Goal: Task Accomplishment & Management: Complete application form

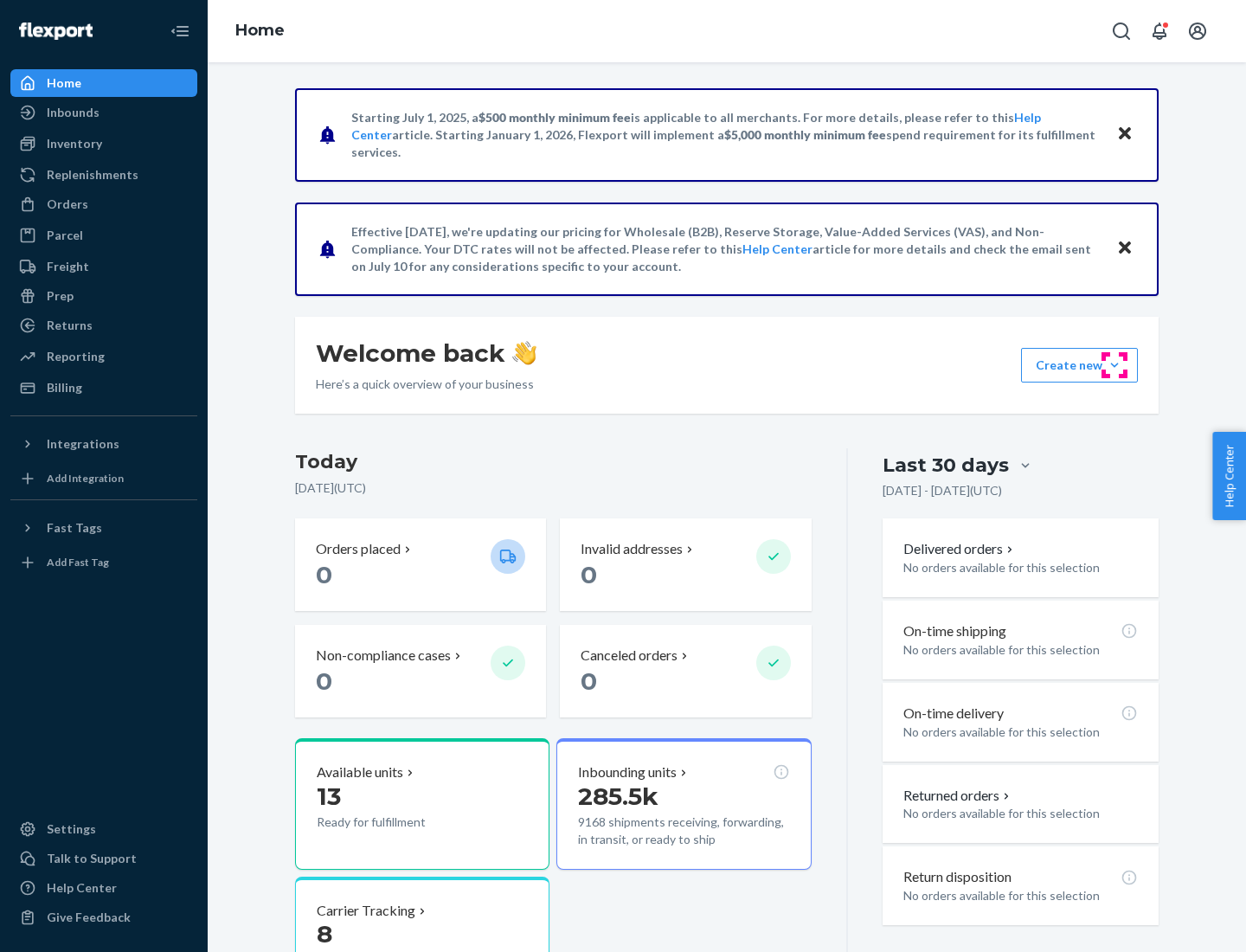
click at [1115, 365] on button "Create new Create new inbound Create new order Create new product" at bounding box center [1079, 365] width 117 height 35
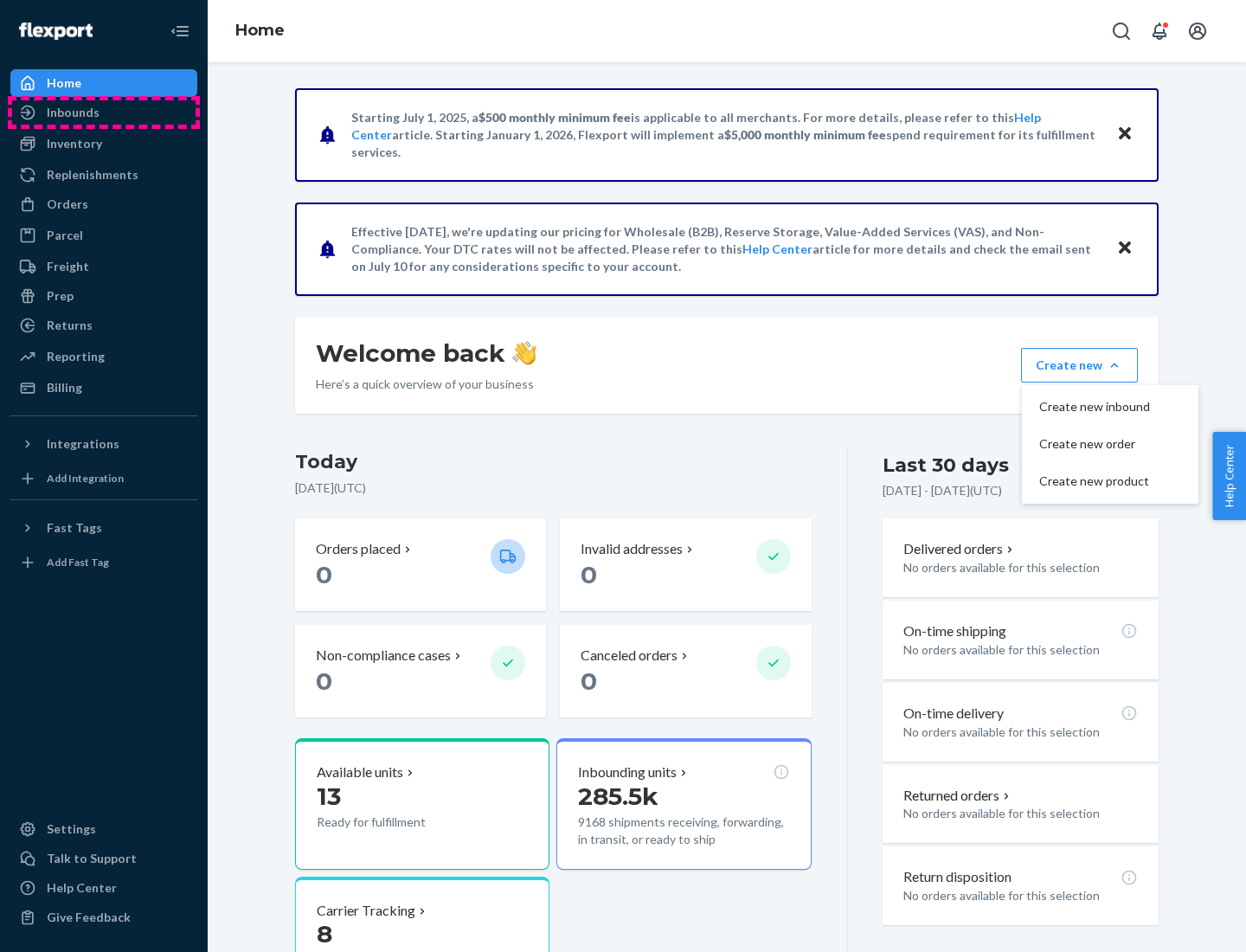
click at [103, 112] on div "Inbounds" at bounding box center [103, 112] width 183 height 24
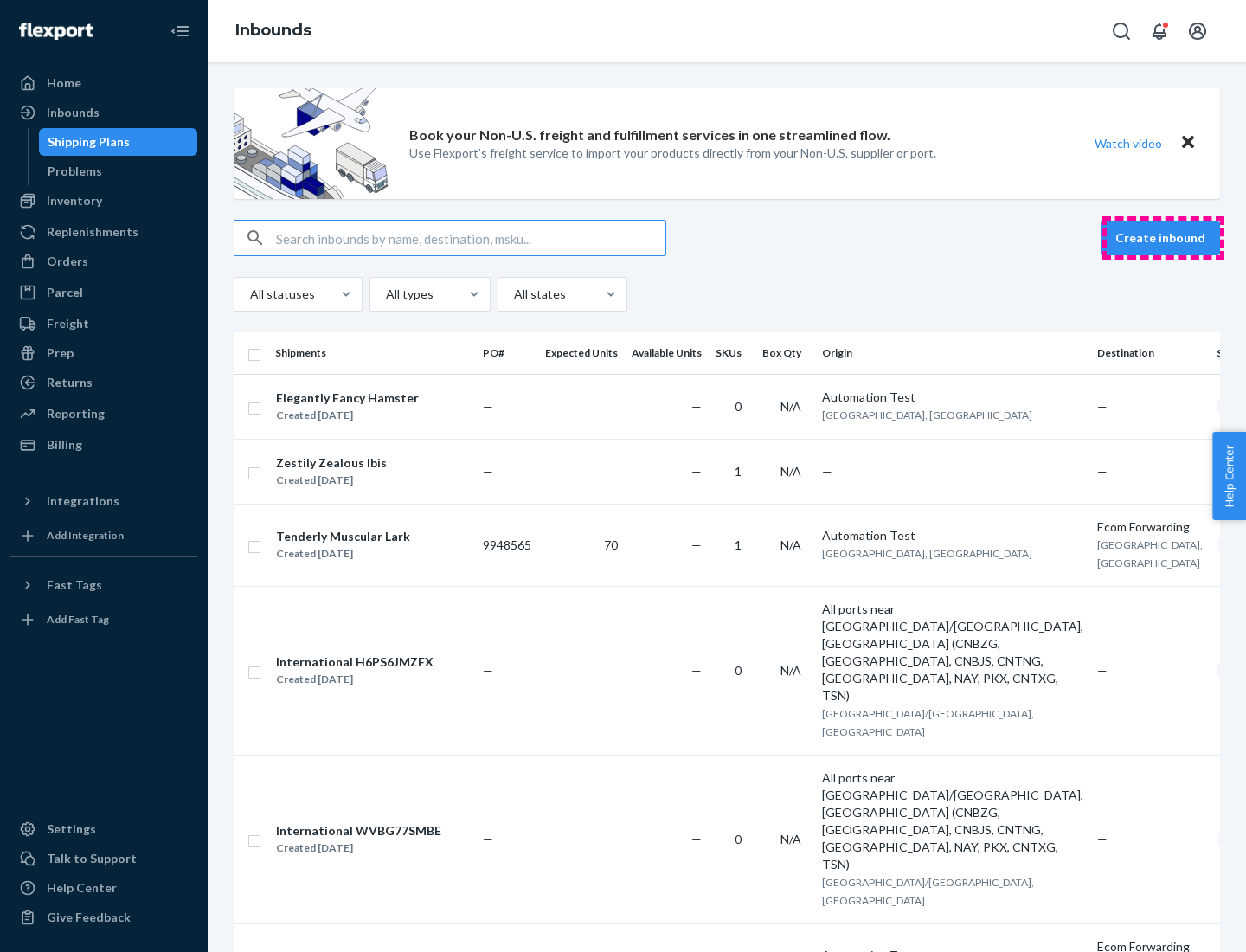
click at [1163, 238] on button "Create inbound" at bounding box center [1160, 238] width 119 height 35
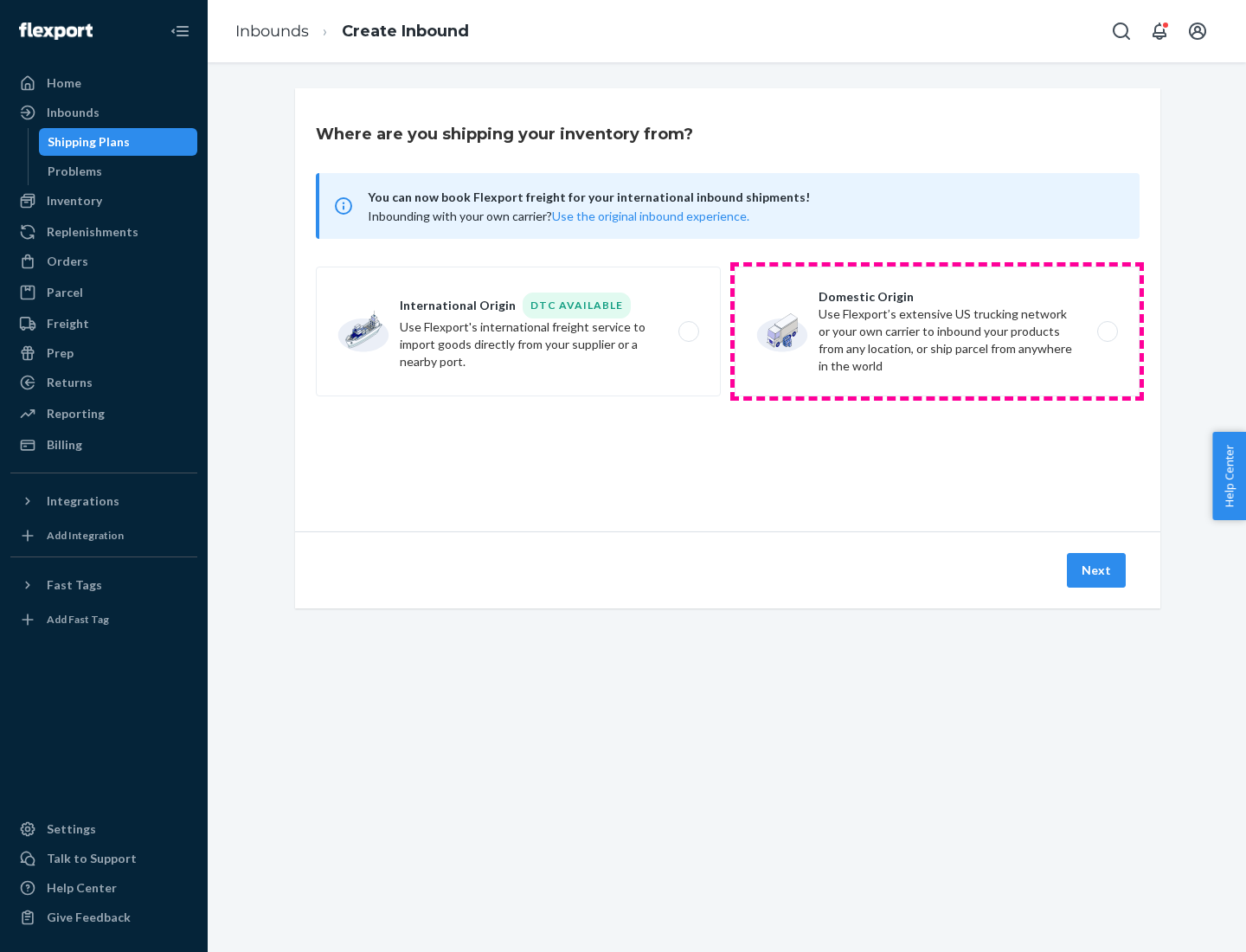
click at [937, 331] on label "Domestic Origin Use Flexport’s extensive US trucking network or your own carrie…" at bounding box center [937, 331] width 405 height 130
click at [1107, 331] on input "Domestic Origin Use Flexport’s extensive US trucking network or your own carrie…" at bounding box center [1112, 331] width 11 height 11
radio input "true"
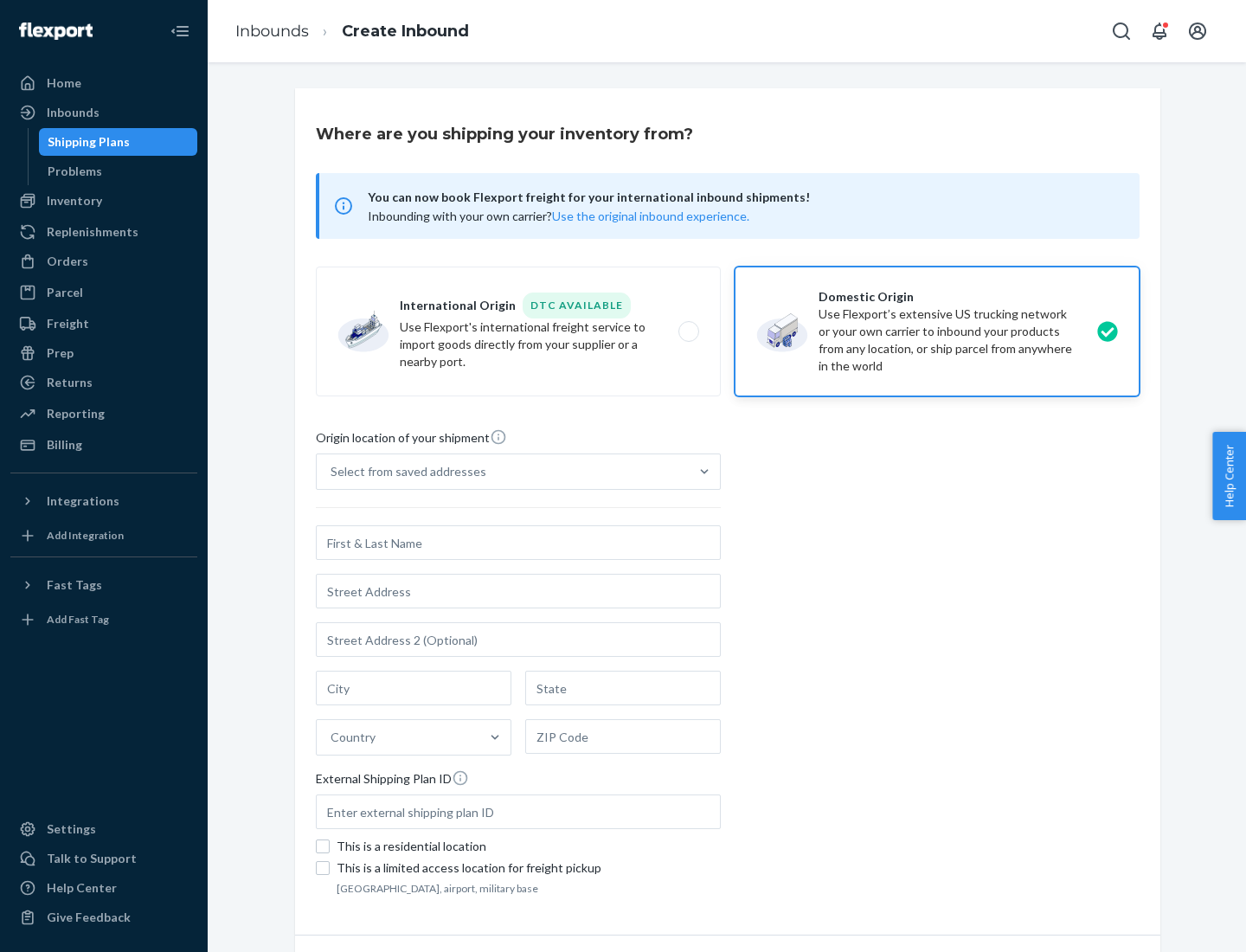
click at [404, 471] on div "Select from saved addresses" at bounding box center [408, 471] width 156 height 17
click at [332, 471] on input "Select from saved addresses" at bounding box center [331, 471] width 2 height 17
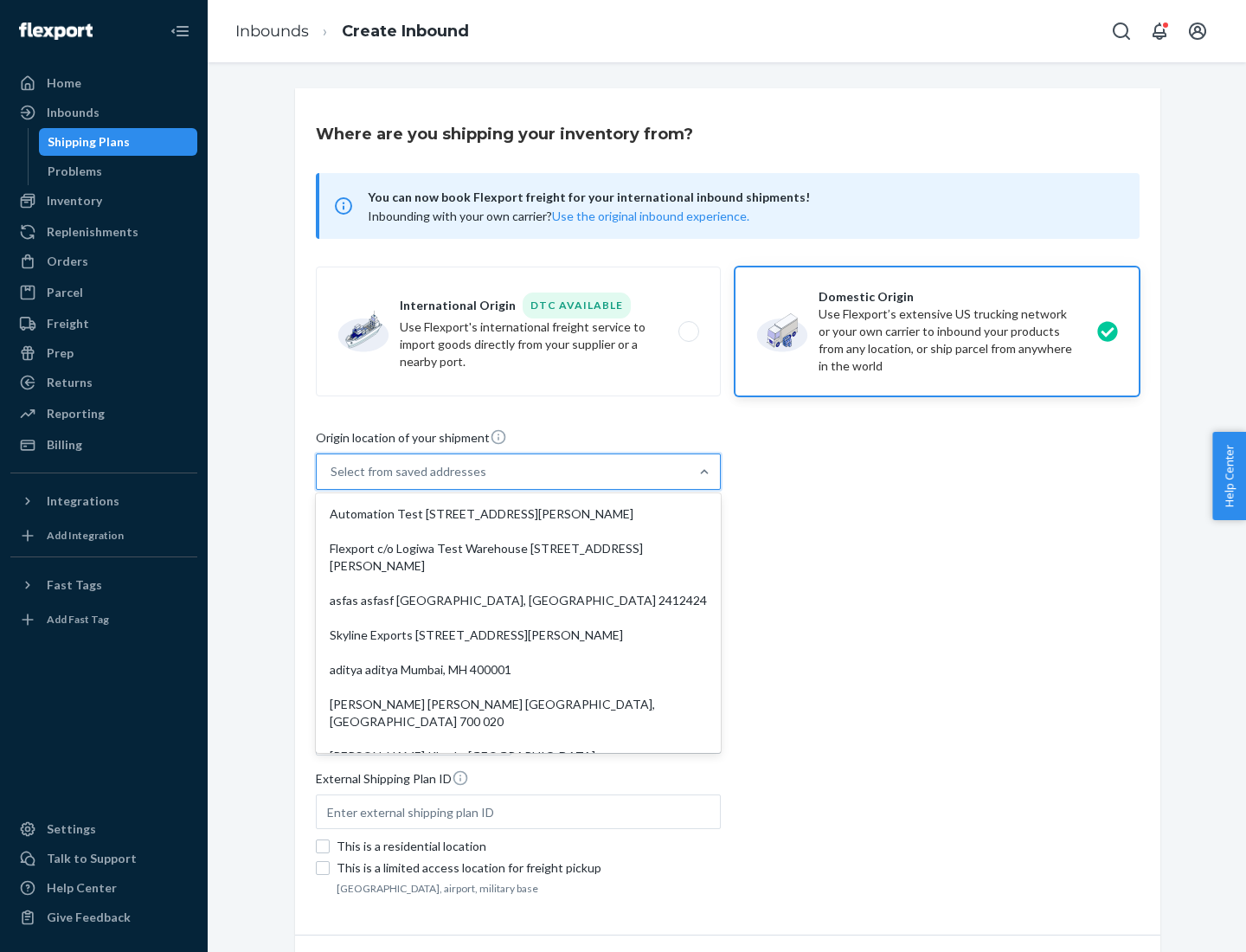
scroll to position [7, 0]
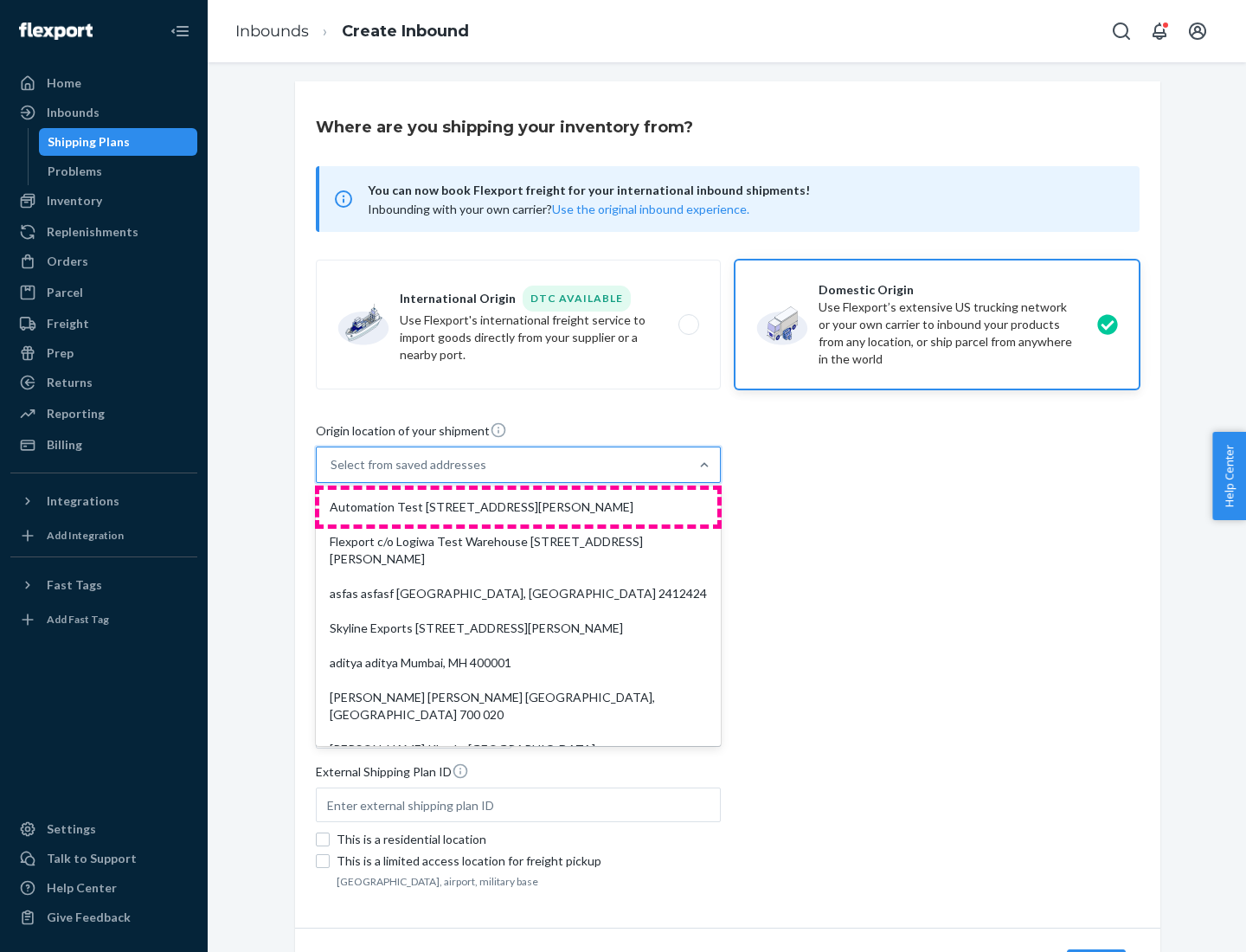
click at [518, 507] on div "Automation Test [STREET_ADDRESS][PERSON_NAME]" at bounding box center [518, 507] width 398 height 35
click at [332, 473] on input "option Automation Test [STREET_ADDRESS][PERSON_NAME]. 9 results available. Use …" at bounding box center [331, 465] width 2 height 17
type input "Automation Test"
type input "9th Floor"
type input "[GEOGRAPHIC_DATA]"
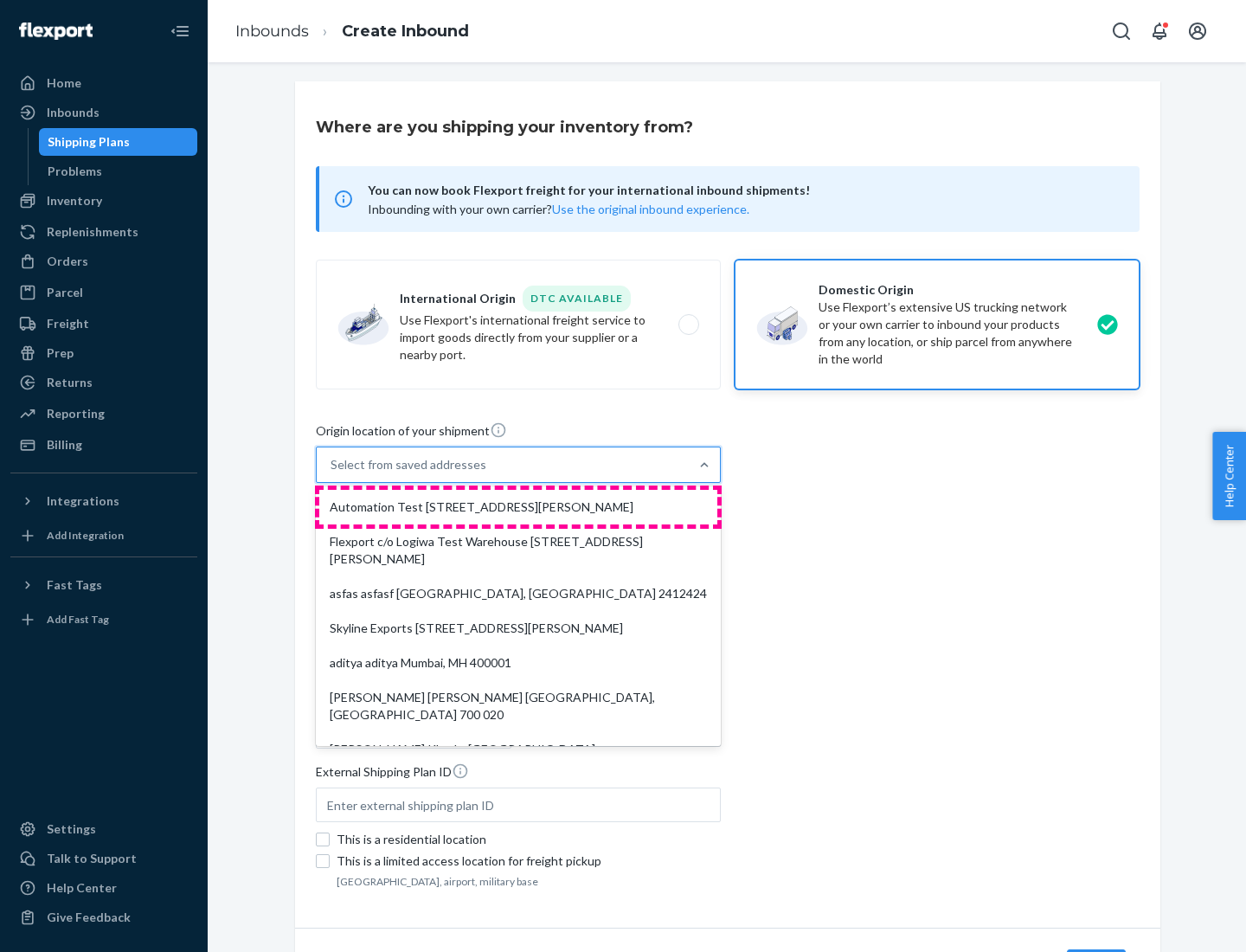
type input "CA"
type input "94104"
type input "[STREET_ADDRESS][PERSON_NAME]"
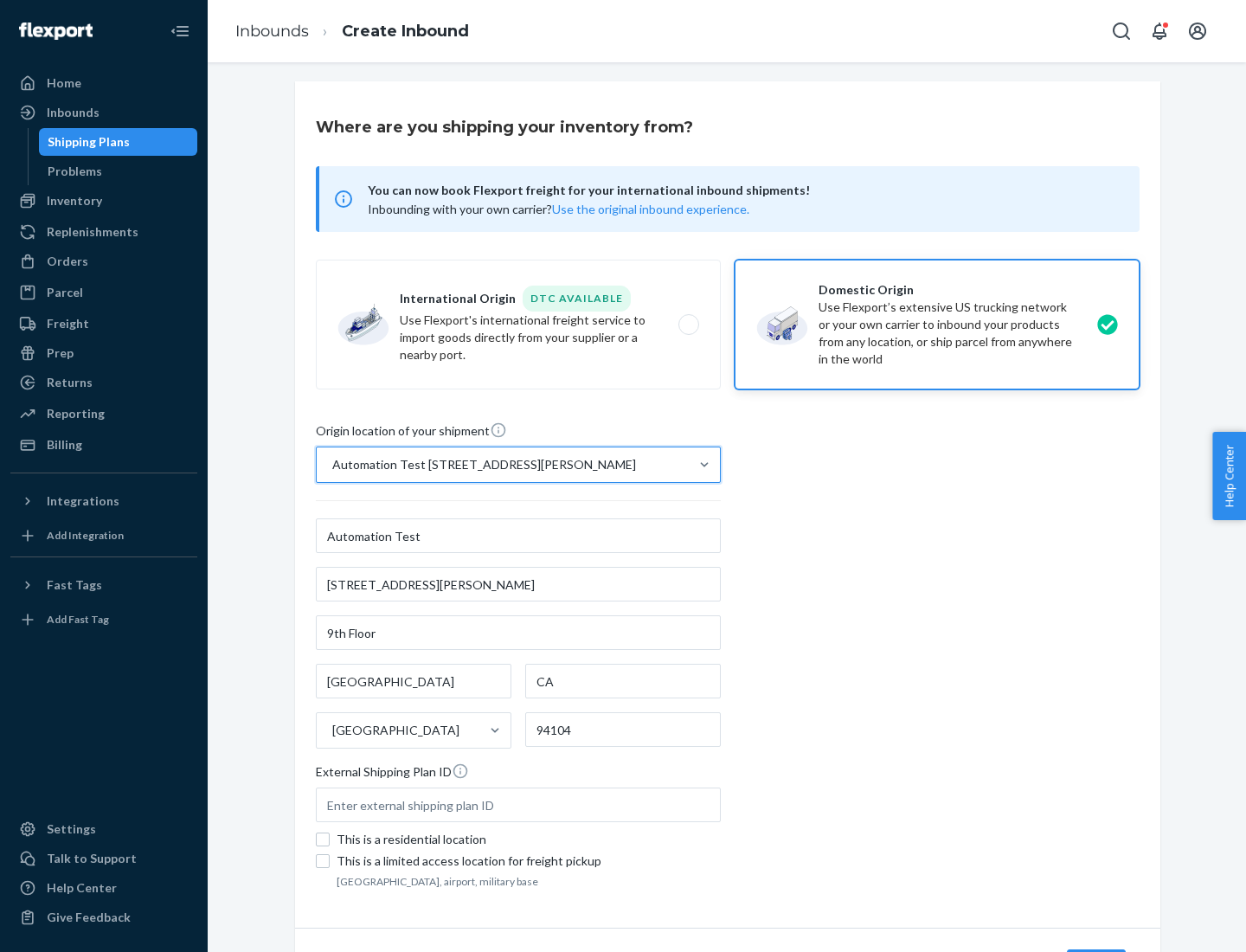
scroll to position [101, 0]
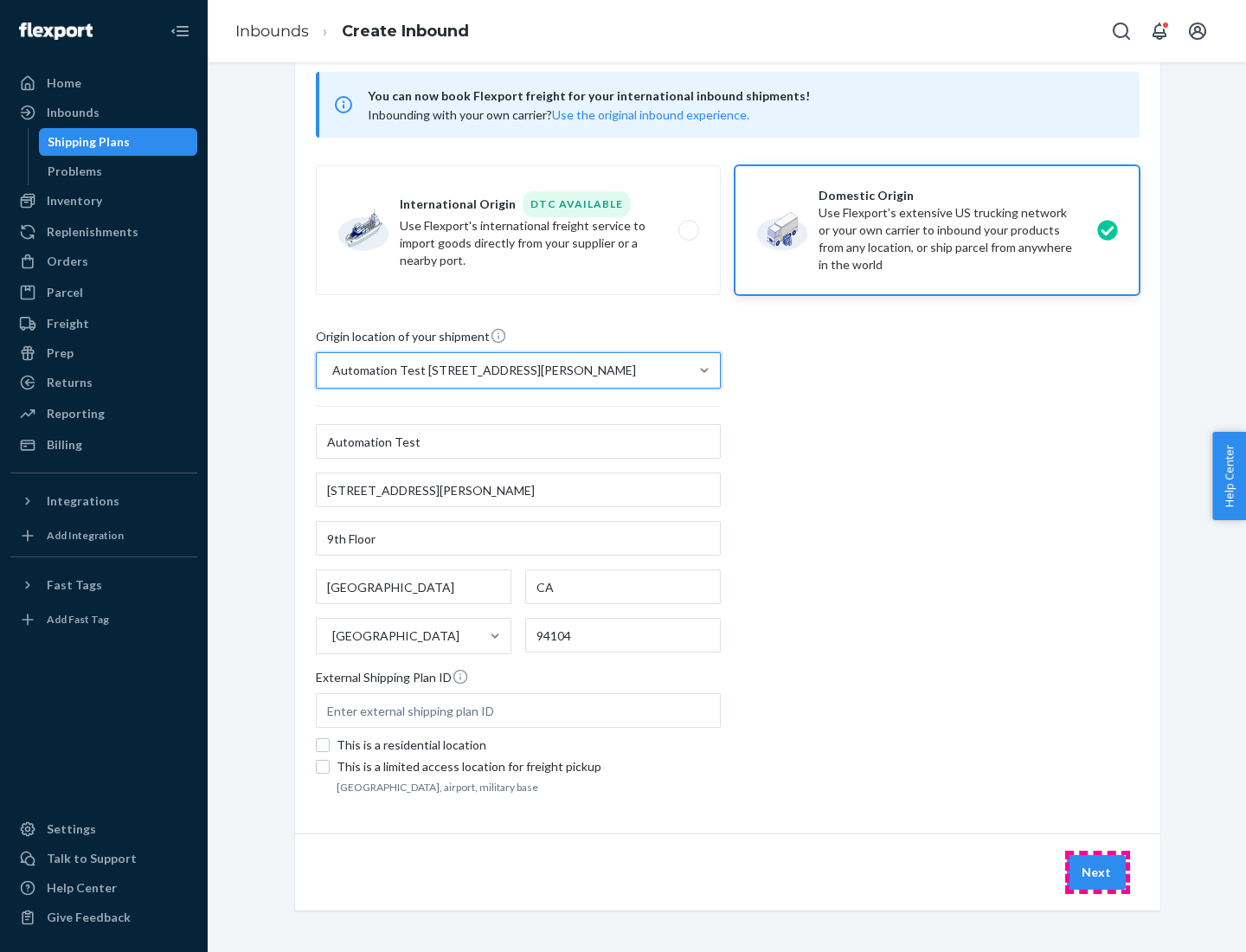
click at [1097, 872] on button "Next" at bounding box center [1096, 872] width 59 height 35
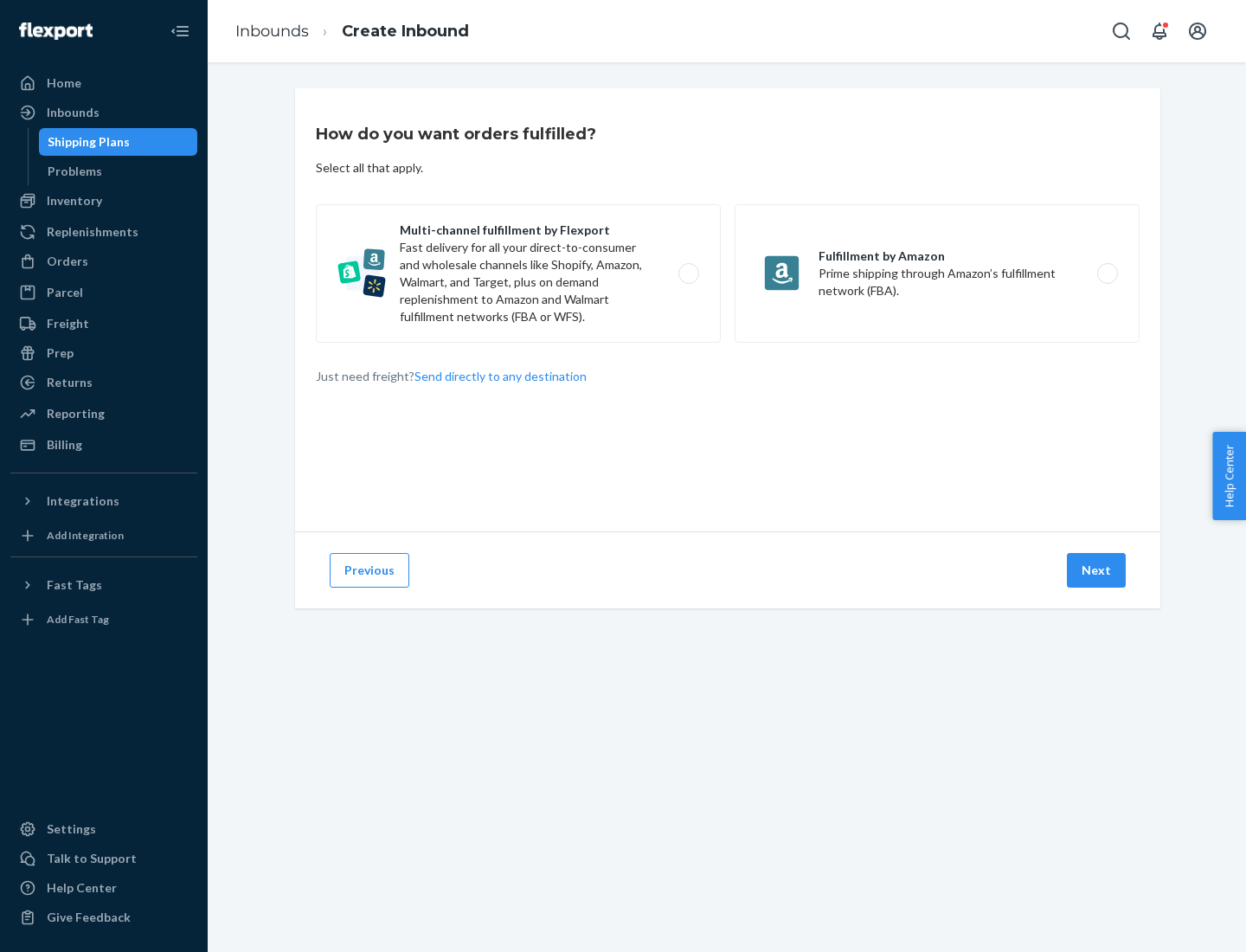
click at [518, 274] on label "Multi-channel fulfillment by Flexport Fast delivery for all your direct-to-cons…" at bounding box center [518, 273] width 405 height 138
click at [688, 274] on input "Multi-channel fulfillment by Flexport Fast delivery for all your direct-to-cons…" at bounding box center [693, 274] width 11 height 11
radio input "true"
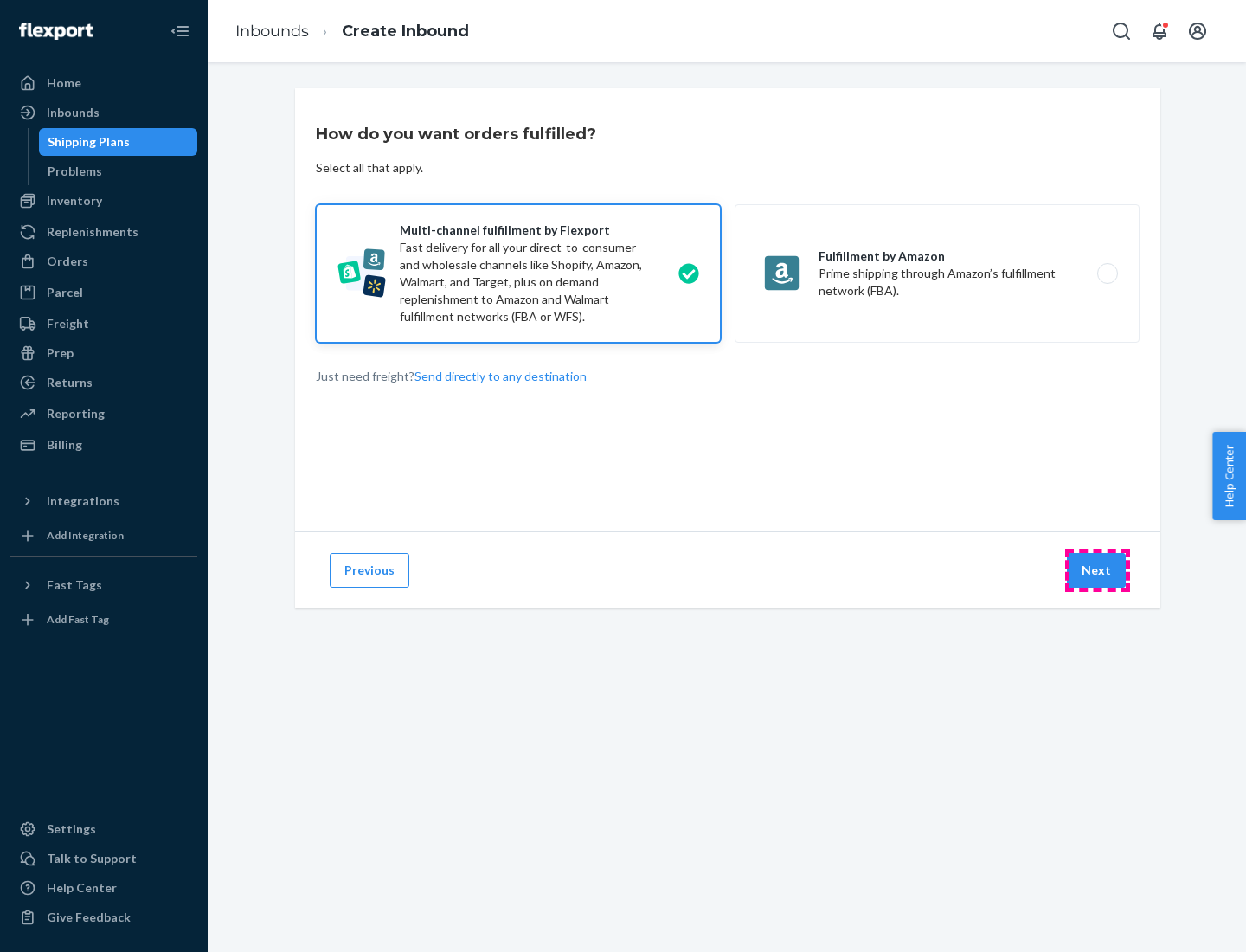
click at [1097, 570] on button "Next" at bounding box center [1096, 570] width 59 height 35
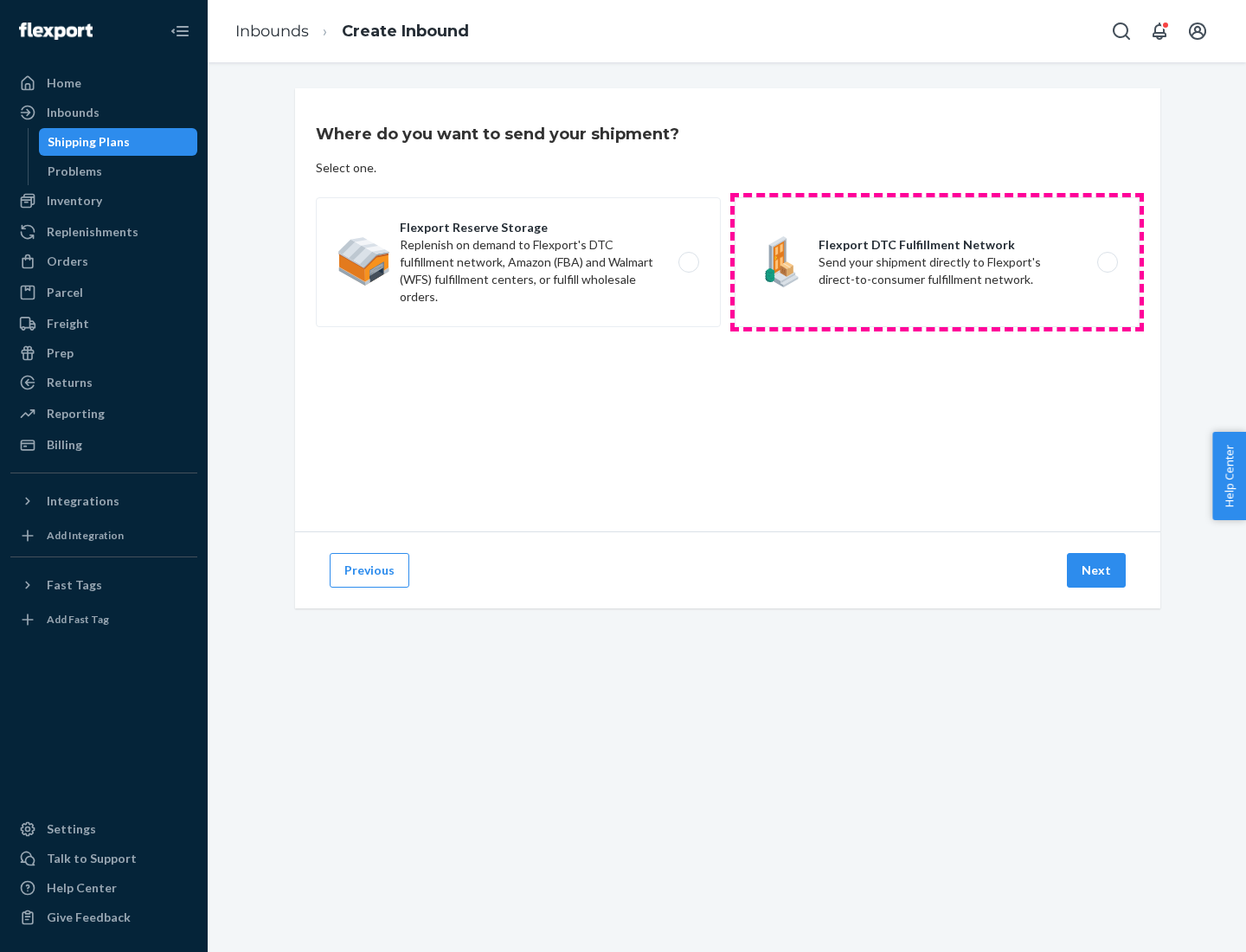
click at [937, 263] on label "Flexport DTC Fulfillment Network Send your shipment directly to Flexport's dire…" at bounding box center [937, 262] width 405 height 130
click at [1107, 263] on input "Flexport DTC Fulfillment Network Send your shipment directly to Flexport's dire…" at bounding box center [1112, 263] width 11 height 11
radio input "true"
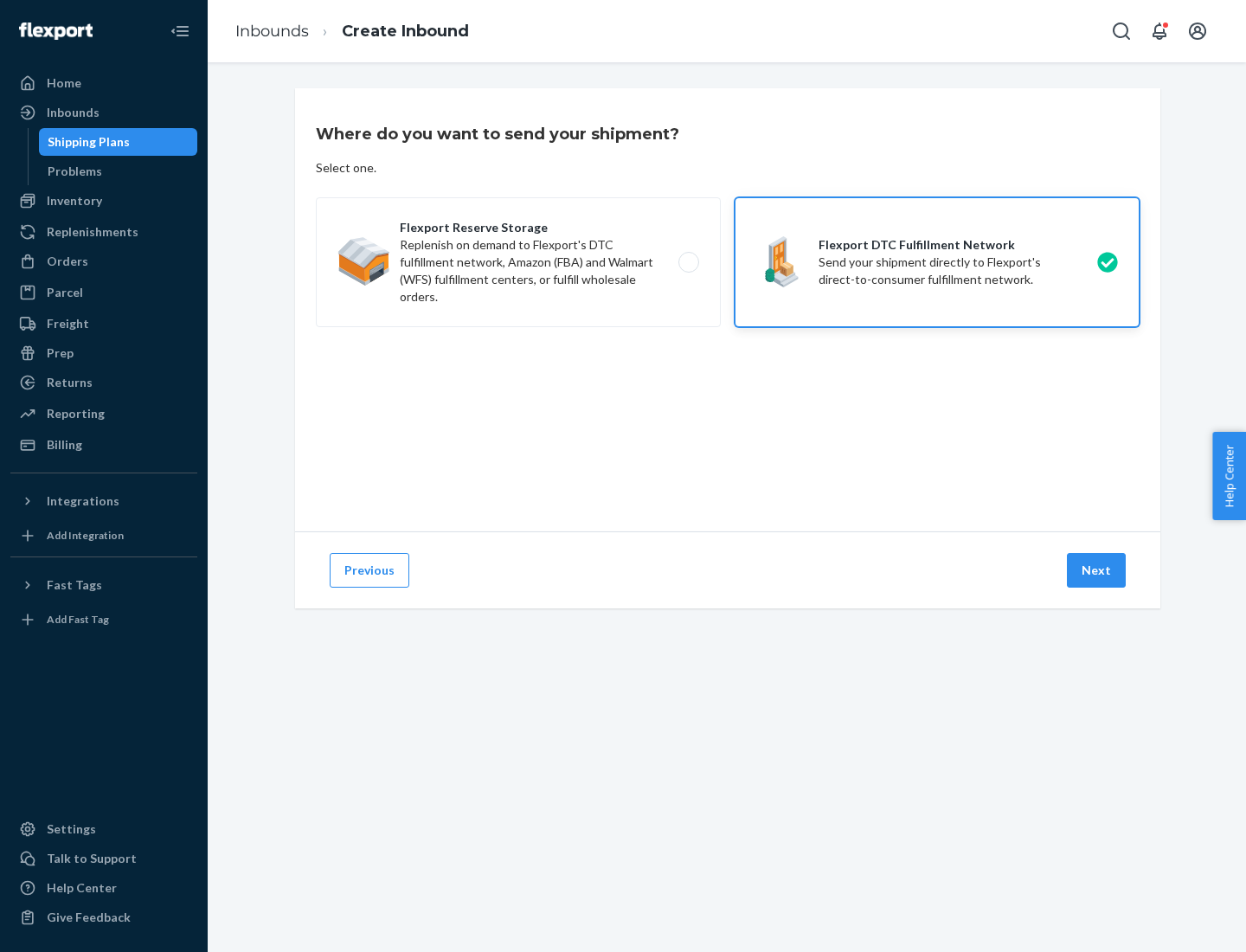
click at [1097, 570] on button "Next" at bounding box center [1096, 570] width 59 height 35
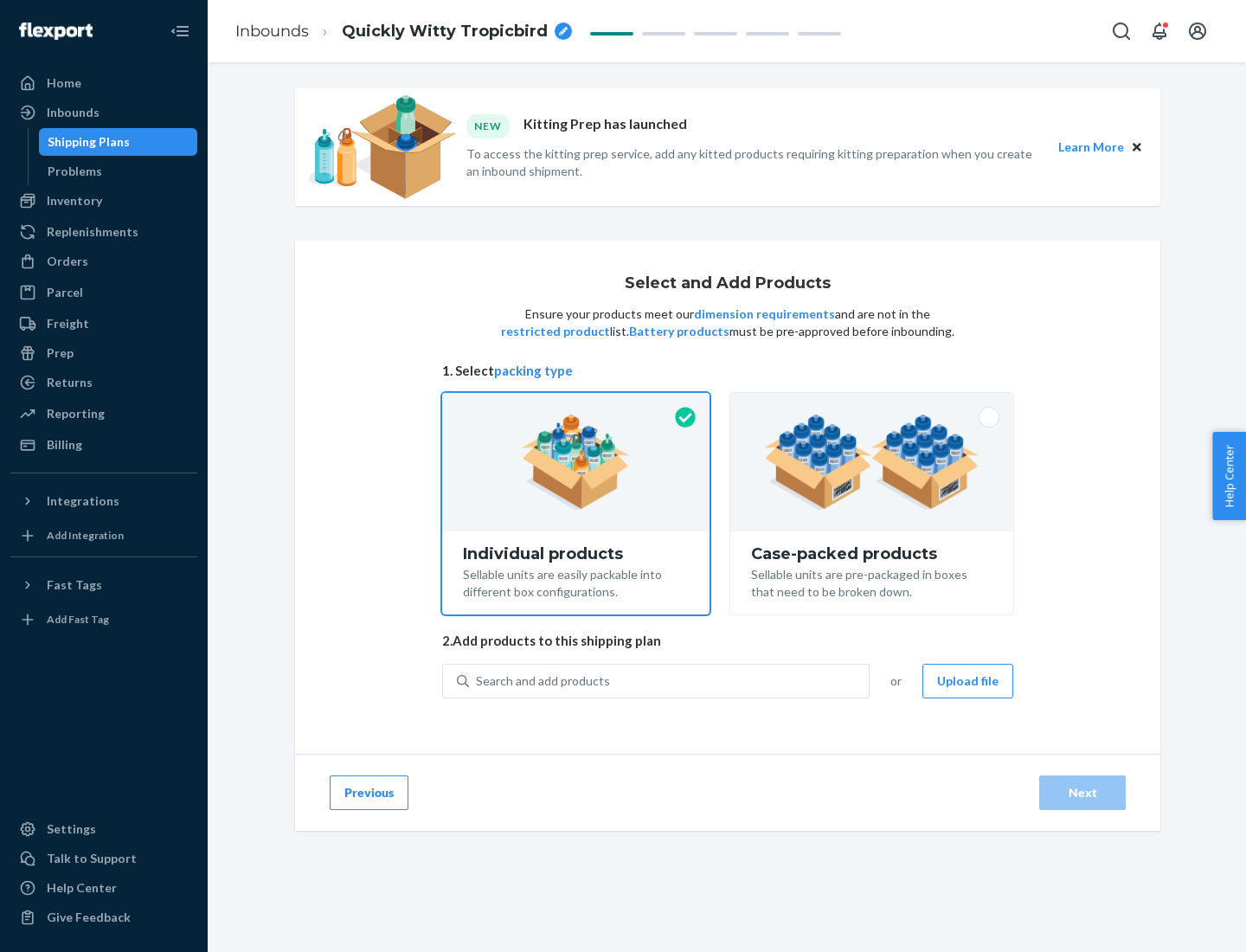
click at [872, 462] on img at bounding box center [872, 462] width 216 height 95
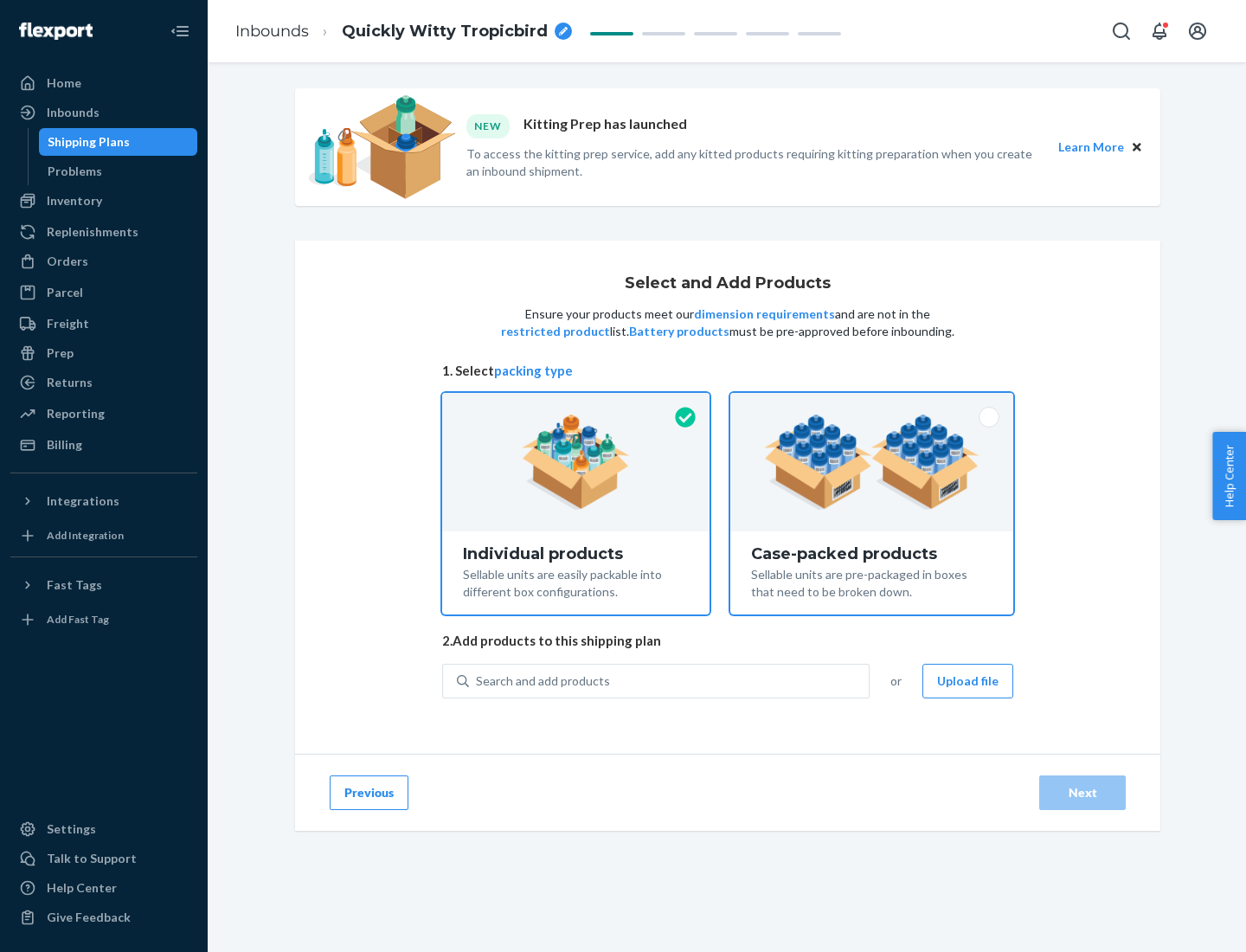
click at [872, 404] on input "Case-packed products Sellable units are pre-packaged in boxes that need to be b…" at bounding box center [871, 398] width 11 height 11
radio input "true"
radio input "false"
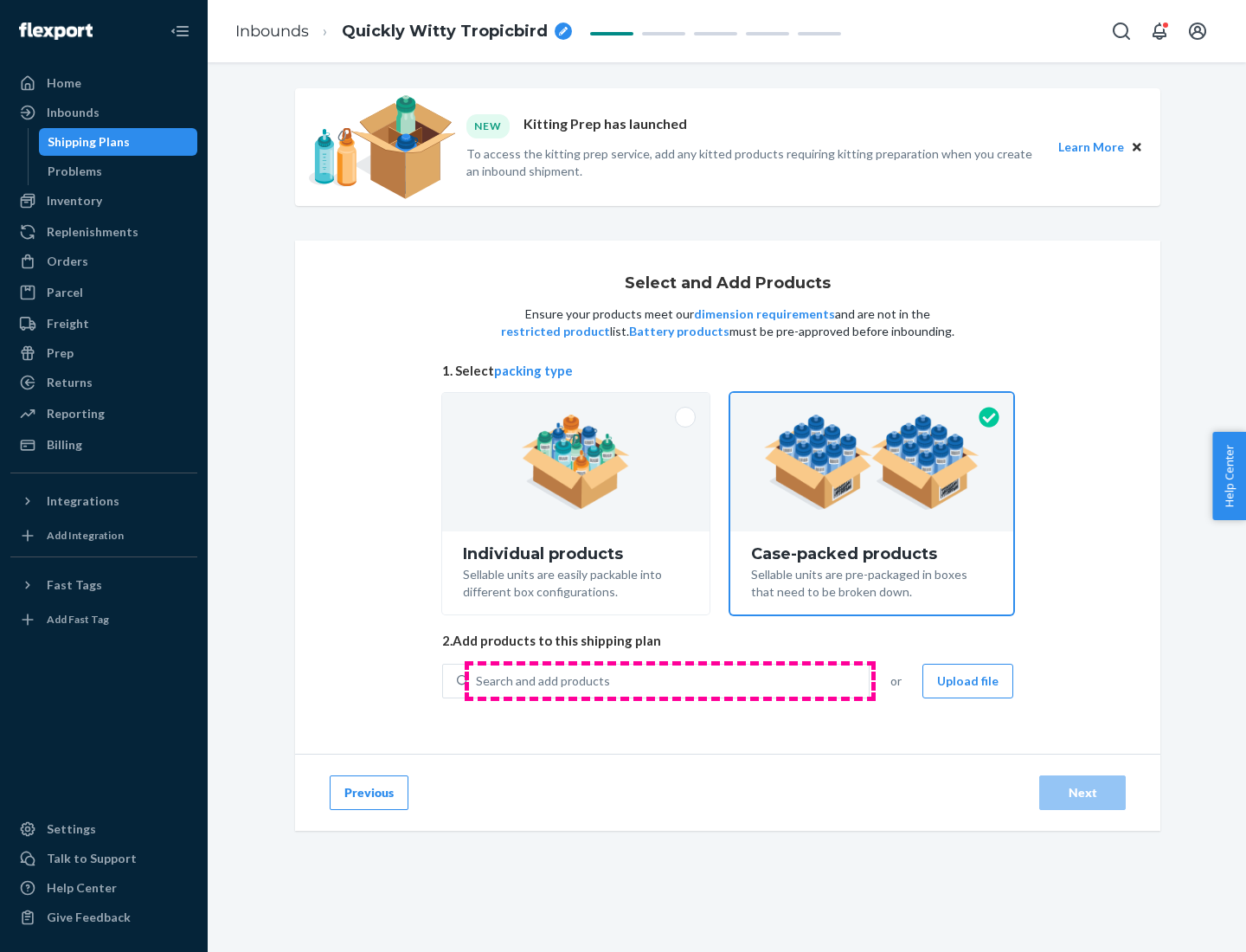
click at [670, 680] on div "Search and add products" at bounding box center [669, 681] width 400 height 31
click at [477, 680] on input "Search and add products" at bounding box center [476, 681] width 2 height 17
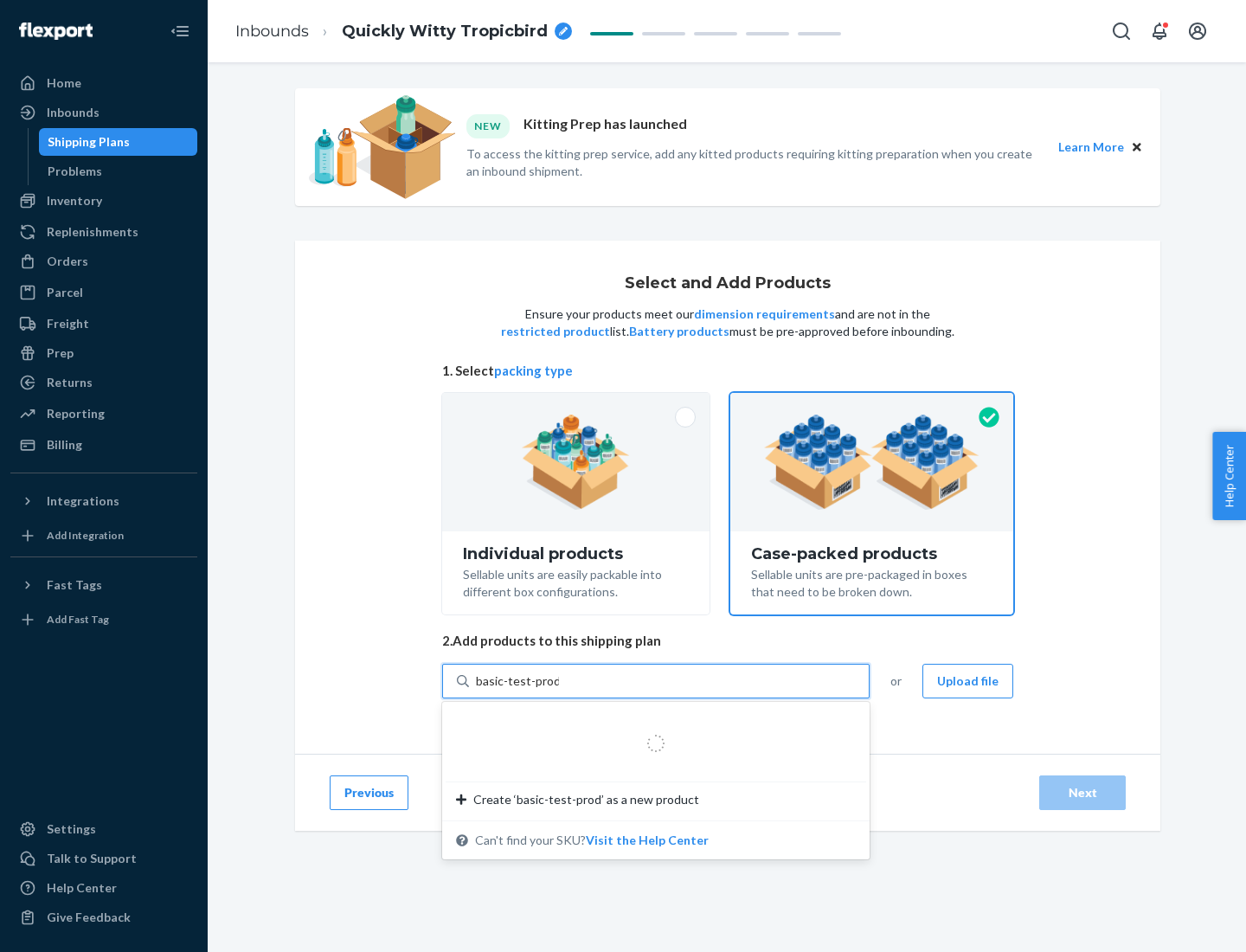
type input "basic-test-product-1"
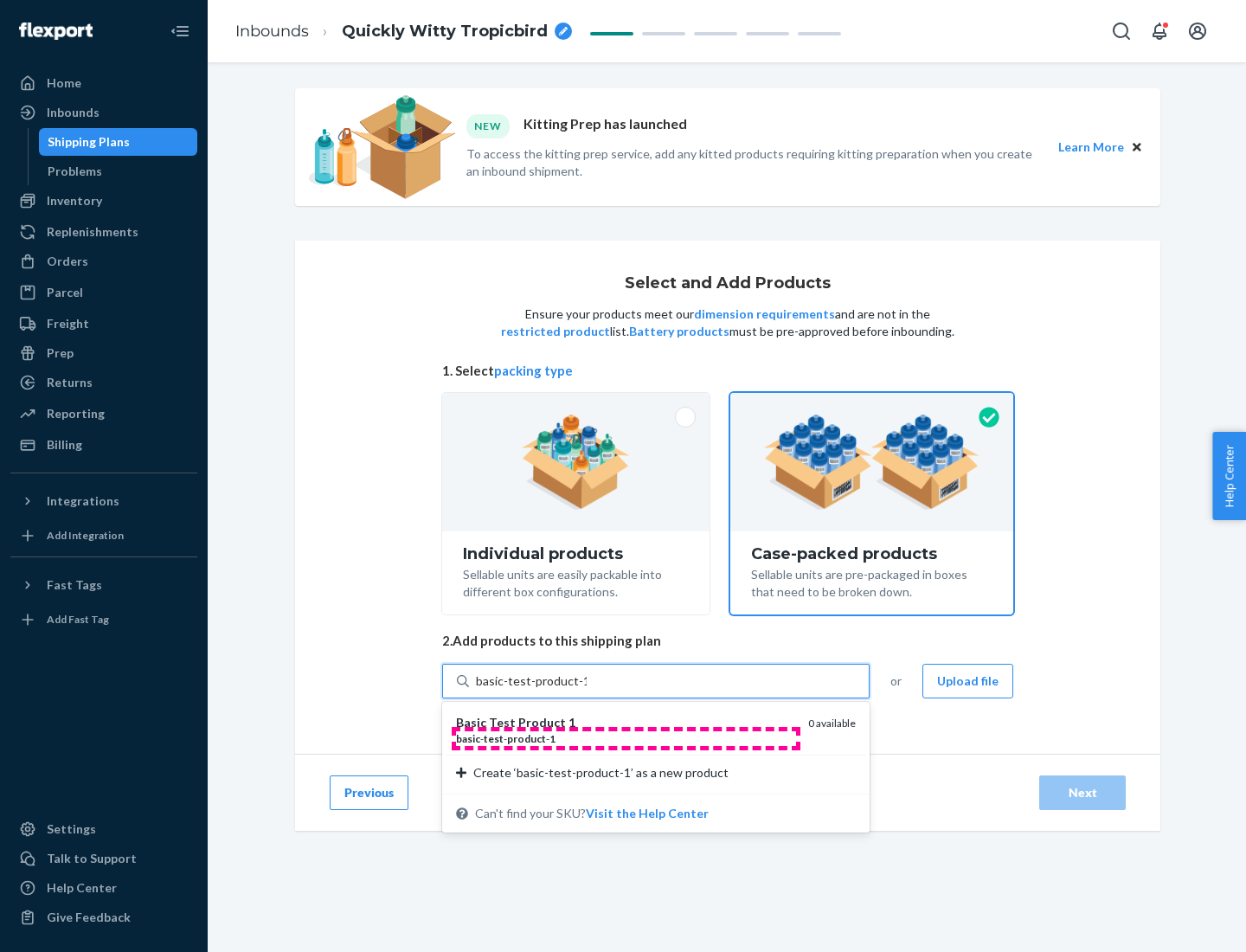
click at [626, 738] on div "basic - test - product - 1" at bounding box center [625, 738] width 338 height 15
click at [587, 689] on input "basic-test-product-1" at bounding box center [530, 681] width 110 height 17
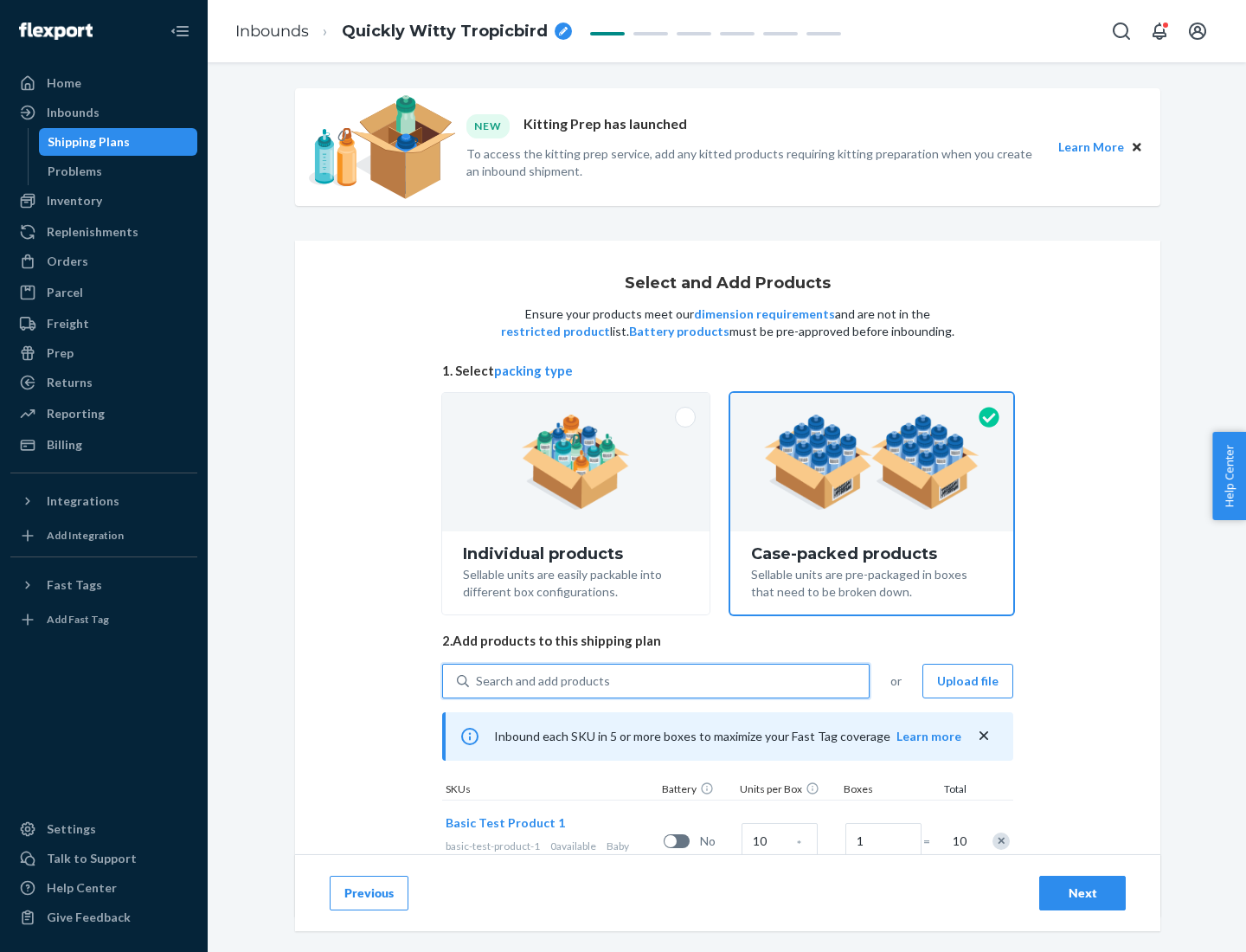
scroll to position [63, 0]
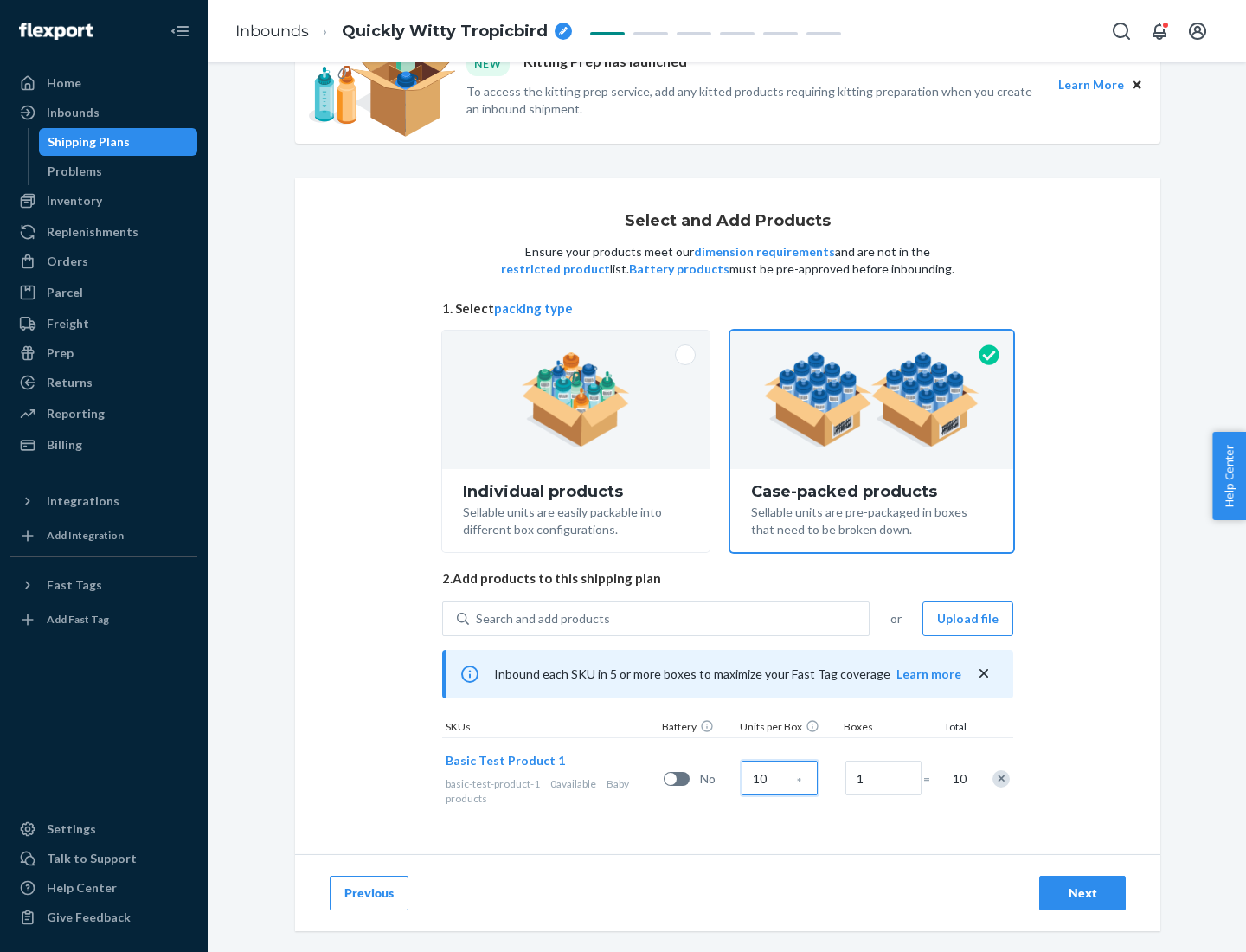
type input "10"
type input "7"
click at [1083, 893] on div "Next" at bounding box center [1083, 893] width 57 height 17
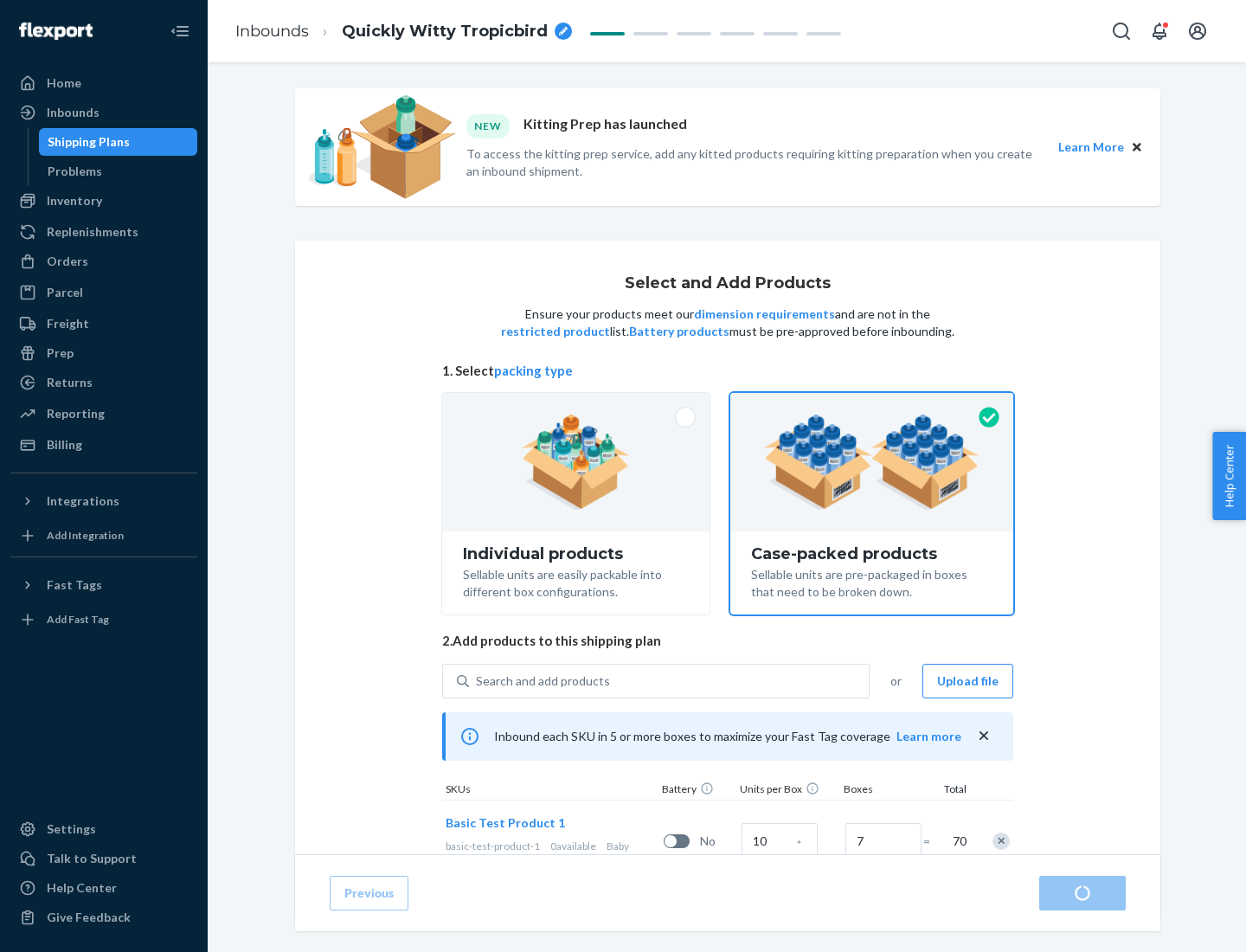
radio input "true"
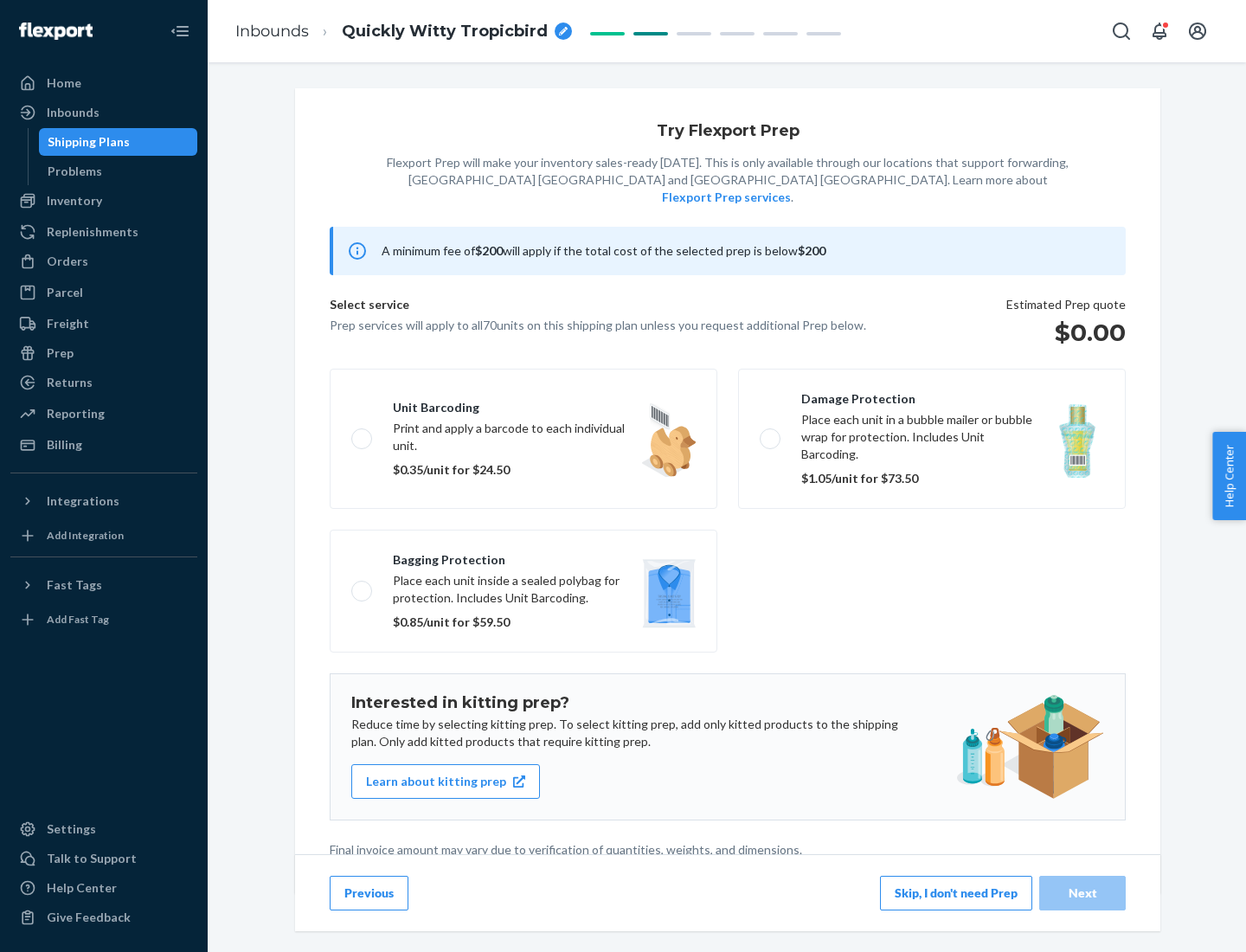
scroll to position [4, 0]
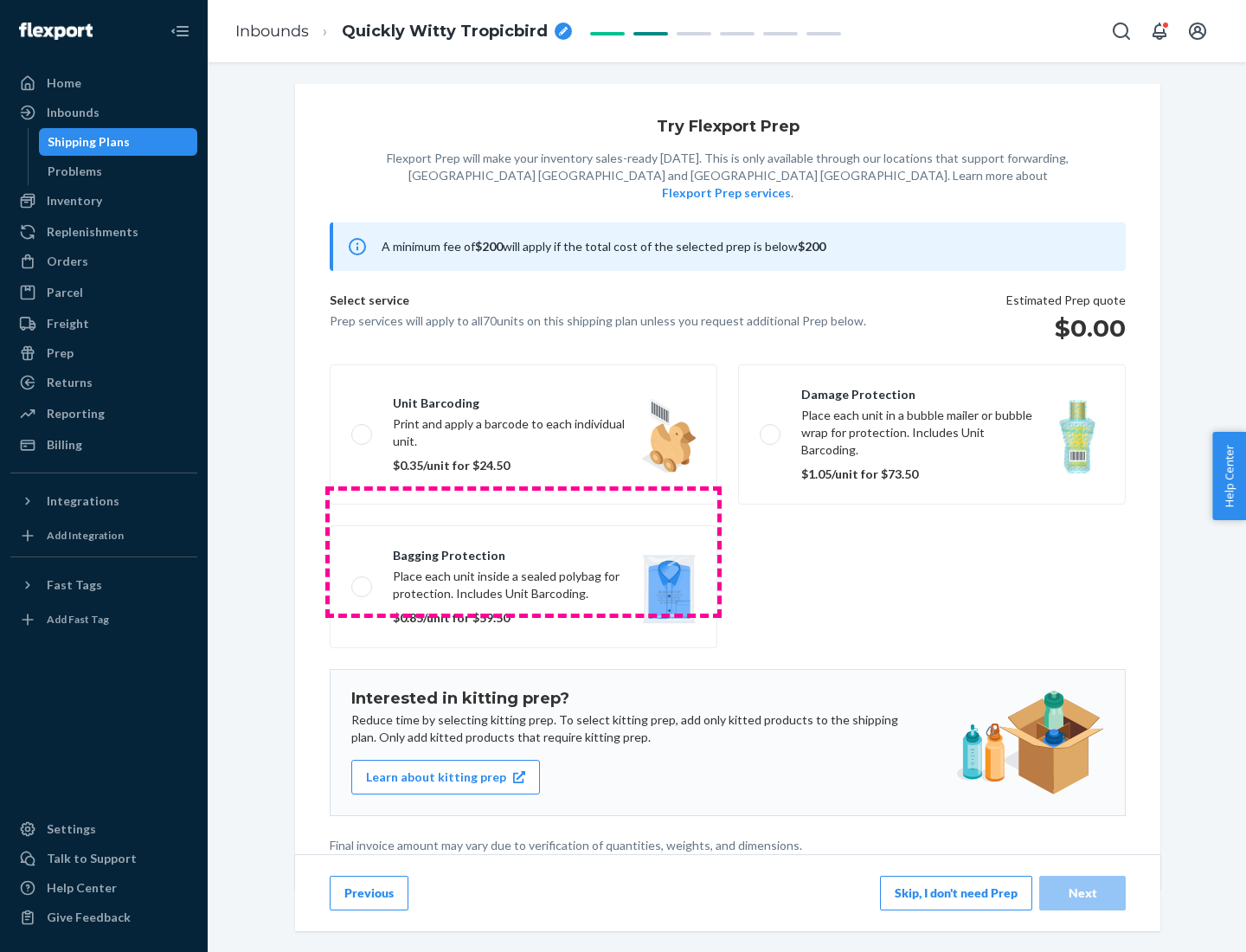
click at [523, 551] on label "Bagging protection Place each unit inside a sealed polybag for protection. Incl…" at bounding box center [523, 586] width 388 height 123
click at [363, 581] on input "Bagging protection Place each unit inside a sealed polybag for protection. Incl…" at bounding box center [356, 586] width 11 height 11
checkbox input "true"
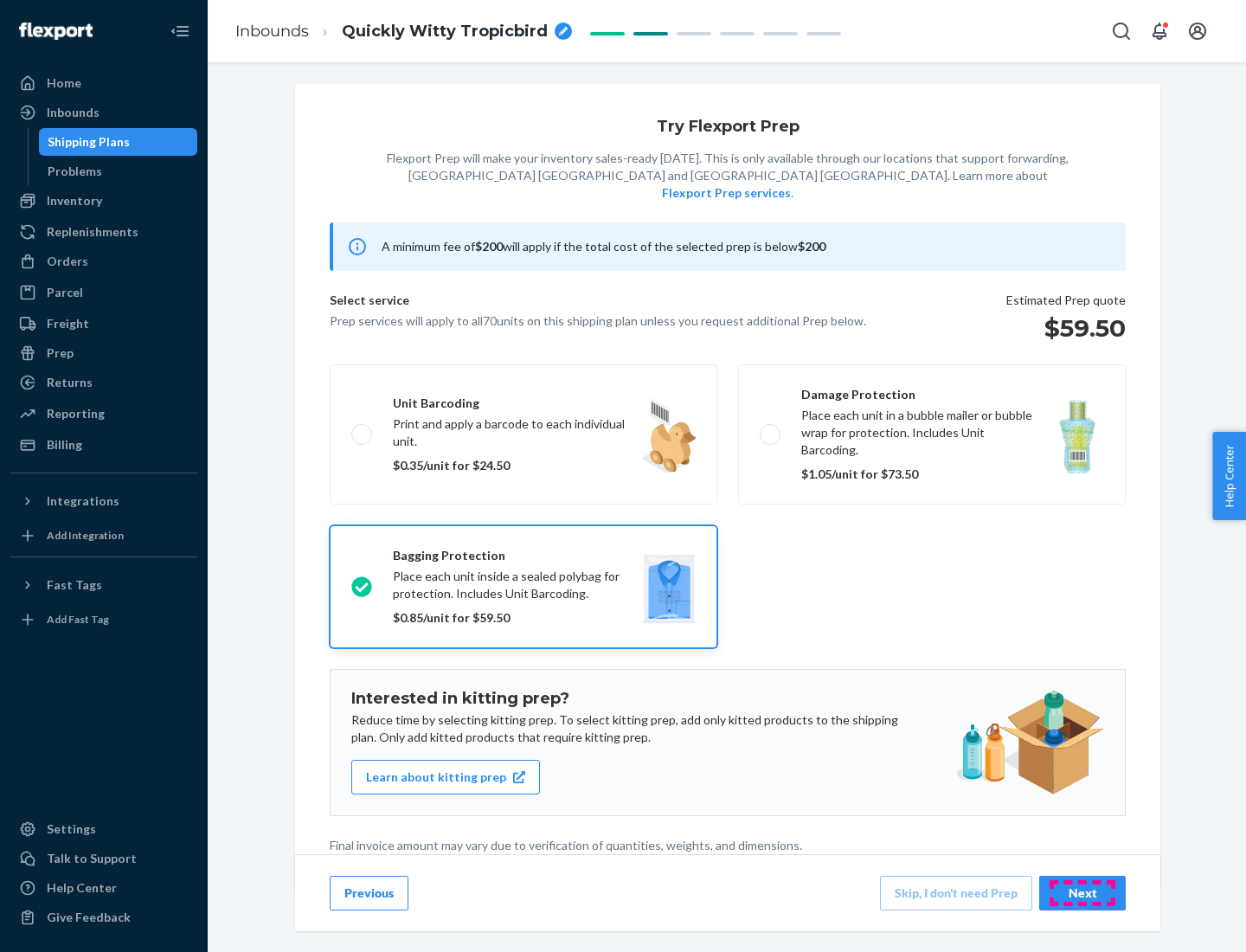
click at [1083, 892] on div "Next" at bounding box center [1083, 893] width 57 height 17
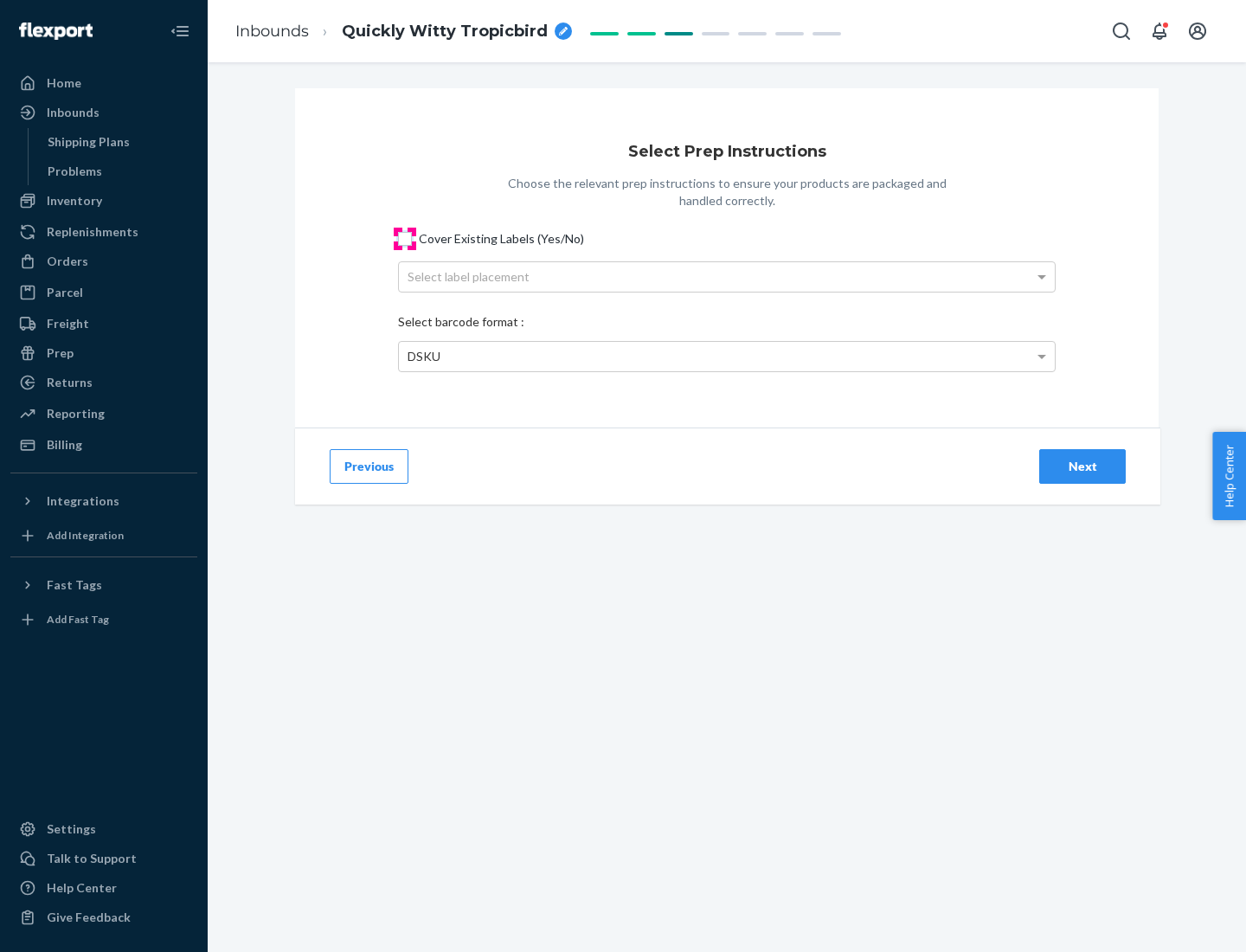
click at [405, 238] on input "Cover Existing Labels (Yes/No)" at bounding box center [405, 239] width 14 height 14
checkbox input "true"
click at [727, 276] on div "Select label placement" at bounding box center [727, 277] width 656 height 30
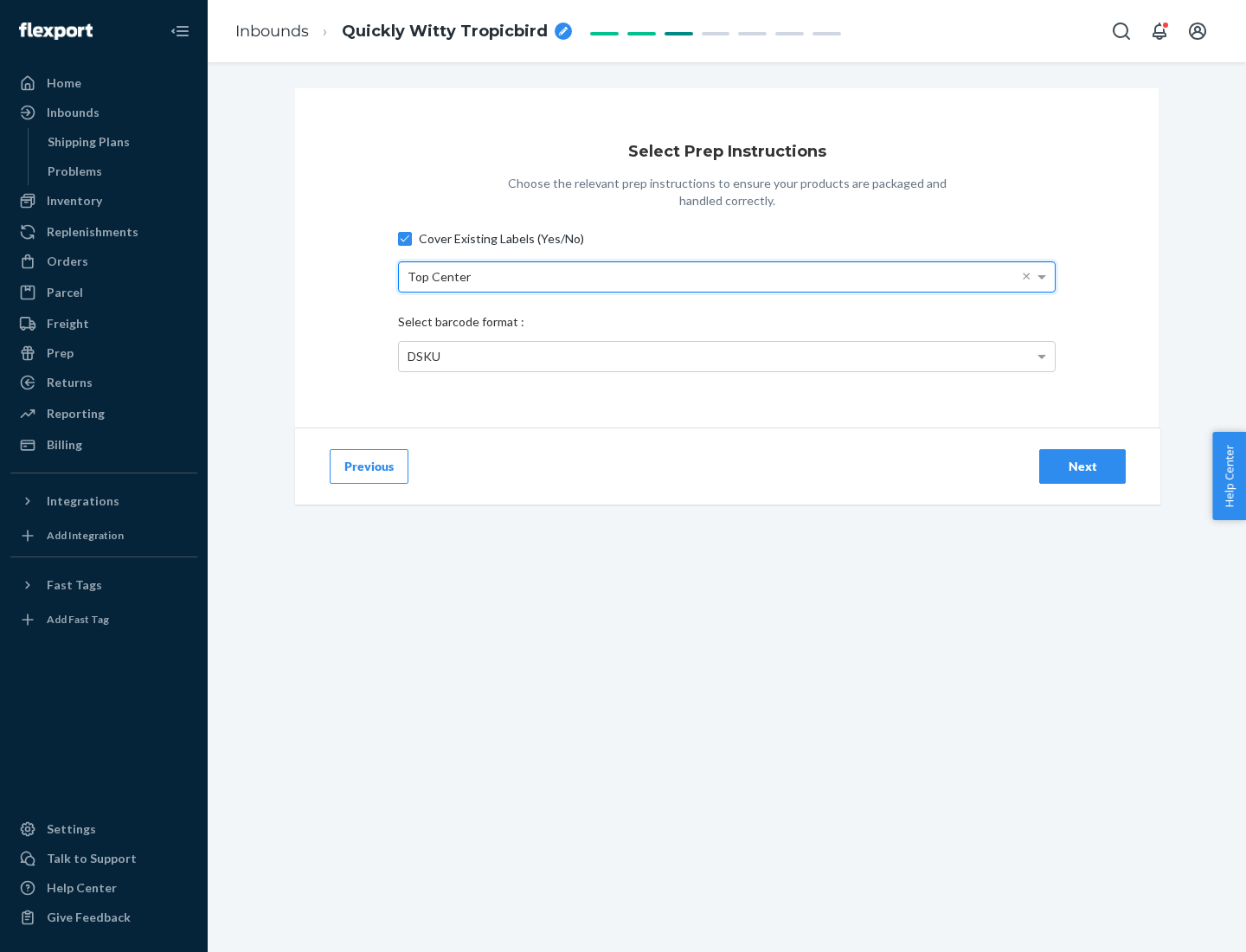
click at [727, 356] on div "DSKU" at bounding box center [727, 356] width 656 height 30
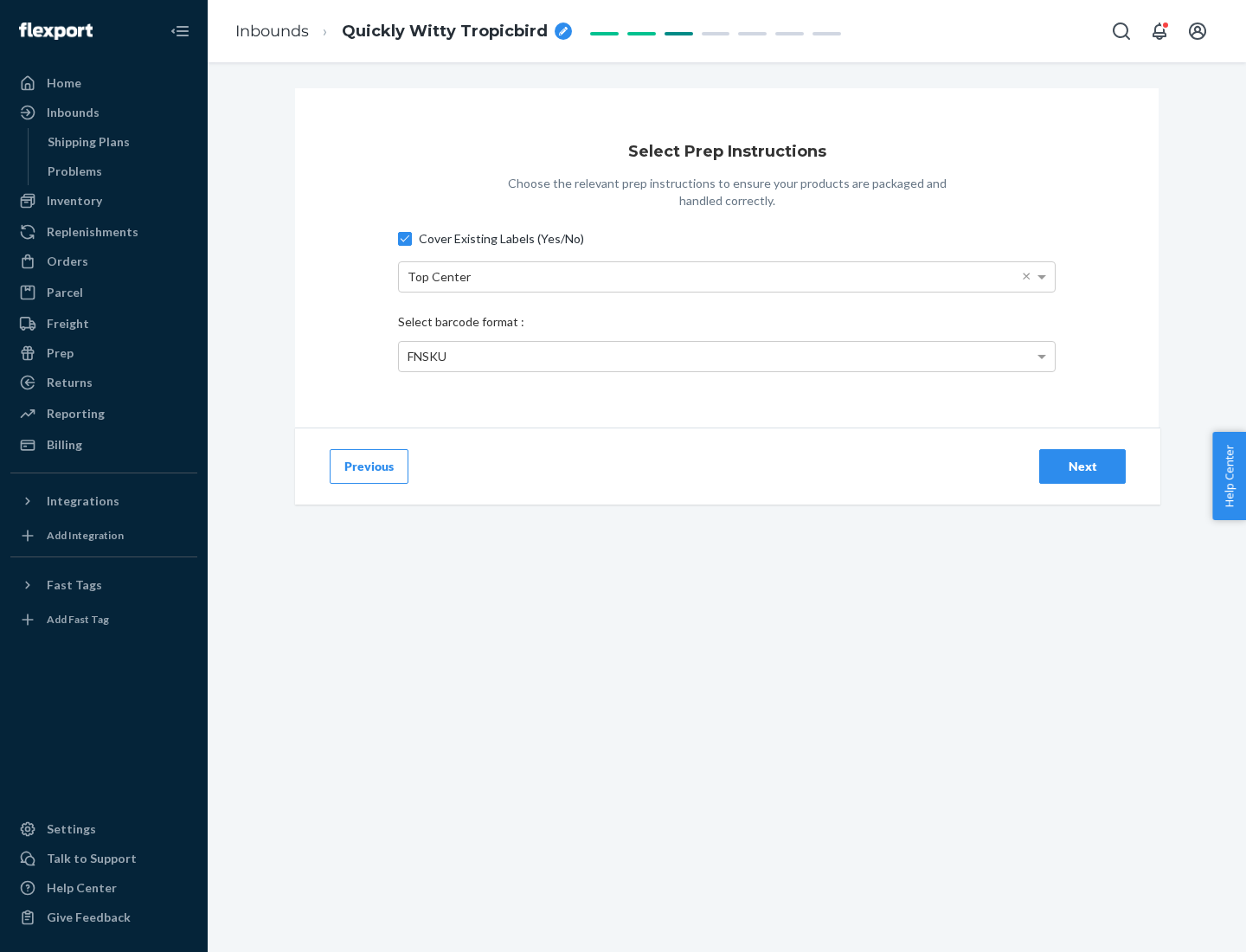
click at [1083, 465] on div "Next" at bounding box center [1083, 467] width 57 height 17
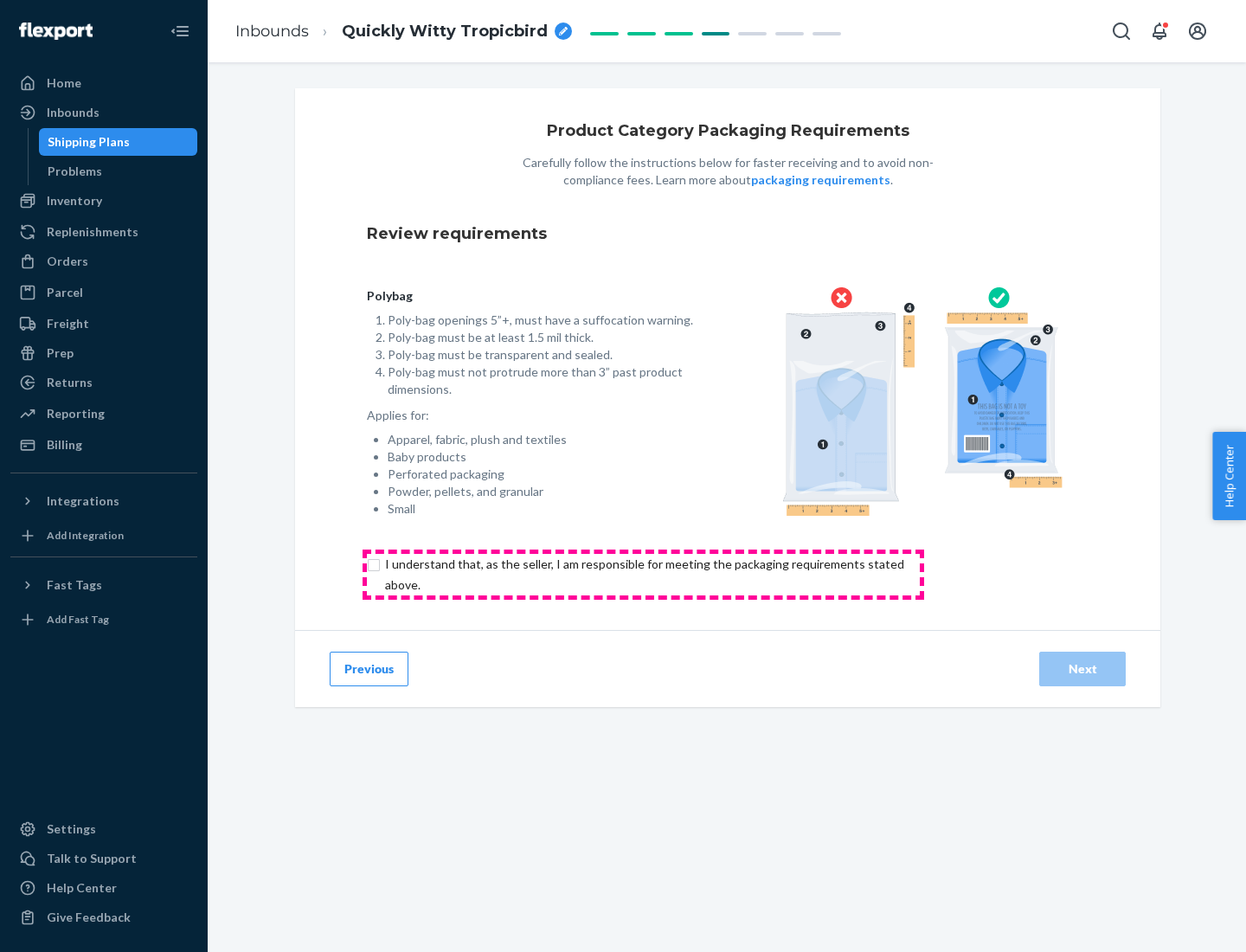
click at [643, 574] on input "checkbox" at bounding box center [655, 575] width 576 height 42
checkbox input "true"
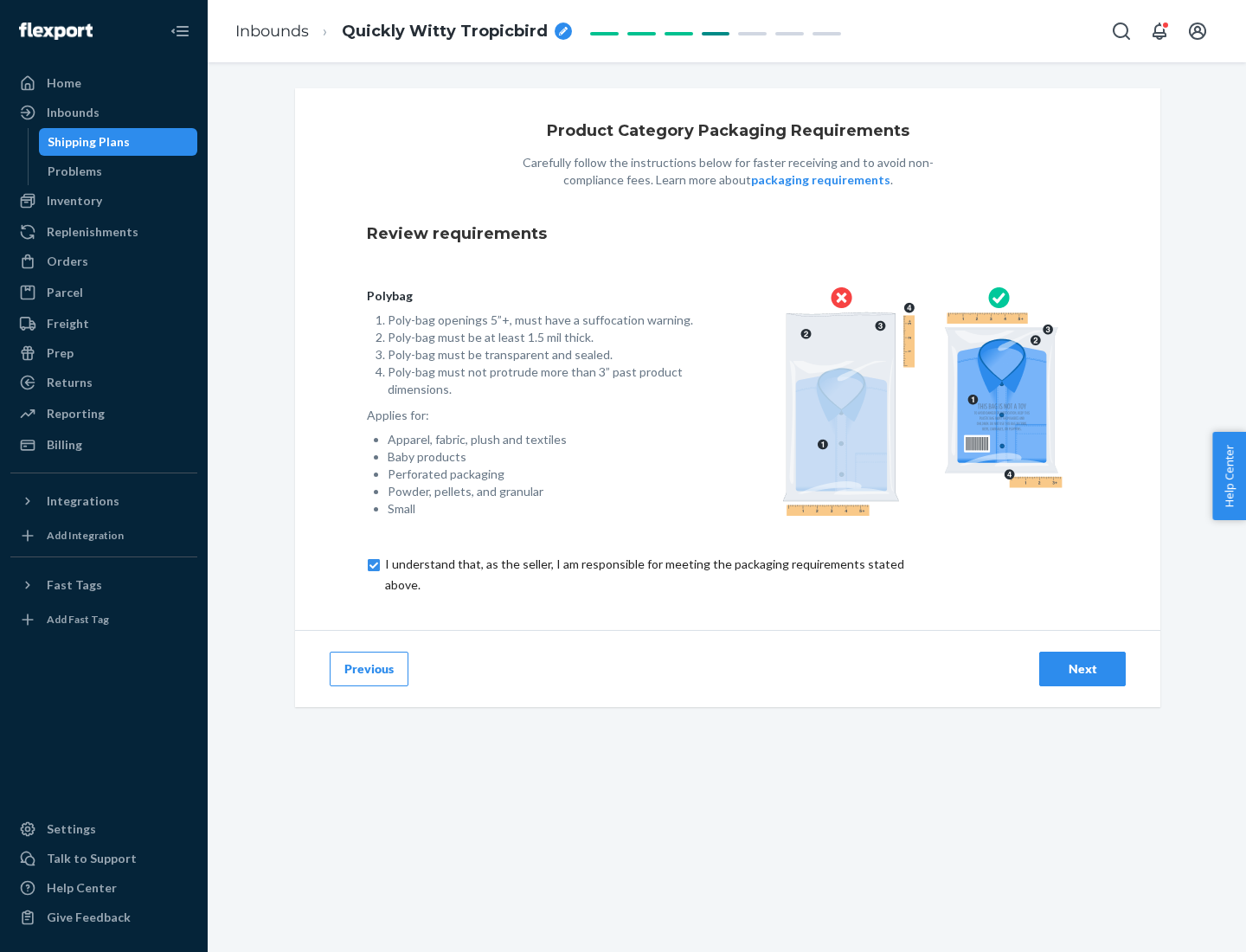
click at [1083, 668] on div "Next" at bounding box center [1083, 669] width 57 height 17
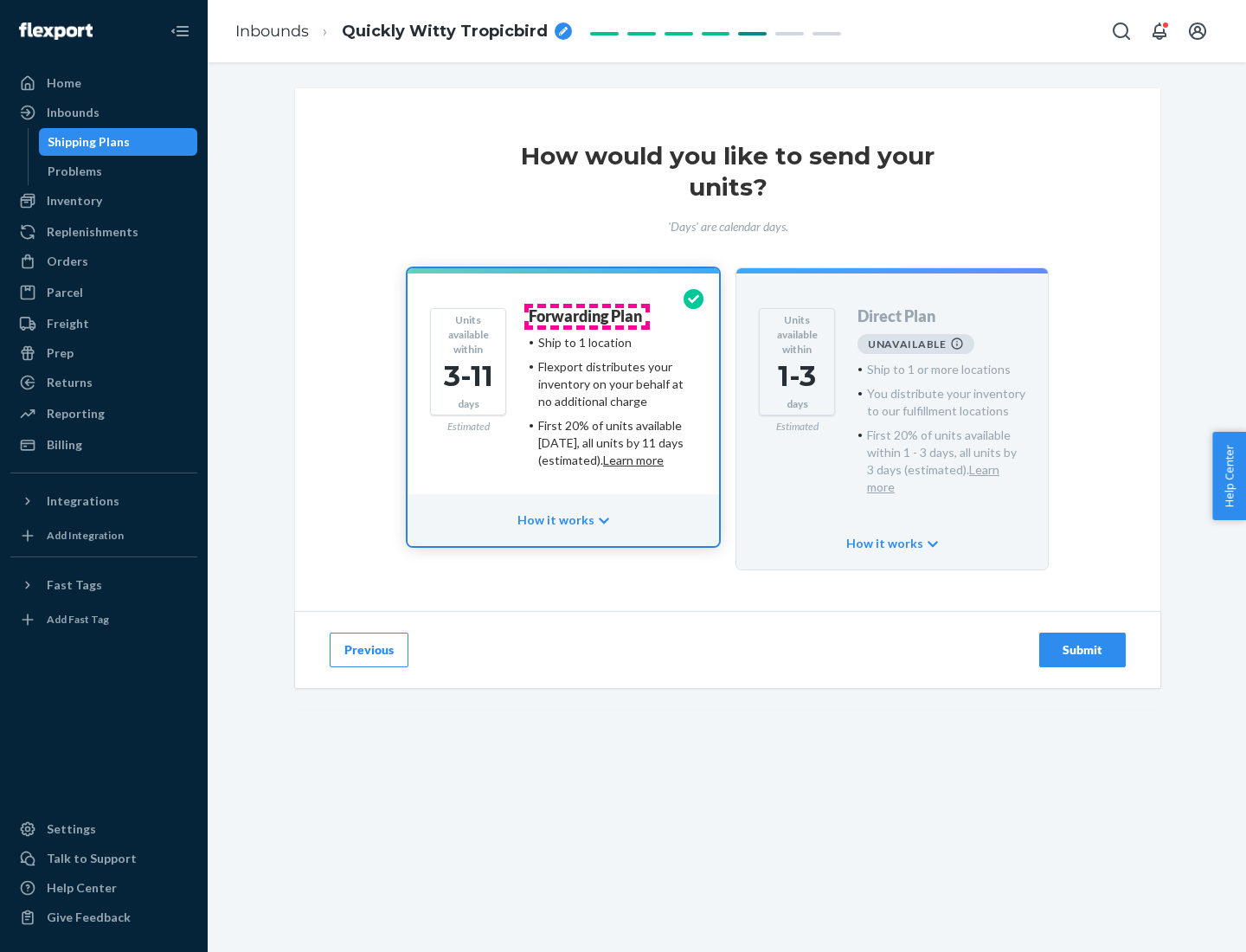
click at [587, 316] on h4 "Forwarding Plan" at bounding box center [585, 316] width 113 height 17
click at [1083, 641] on div "Submit" at bounding box center [1083, 649] width 57 height 17
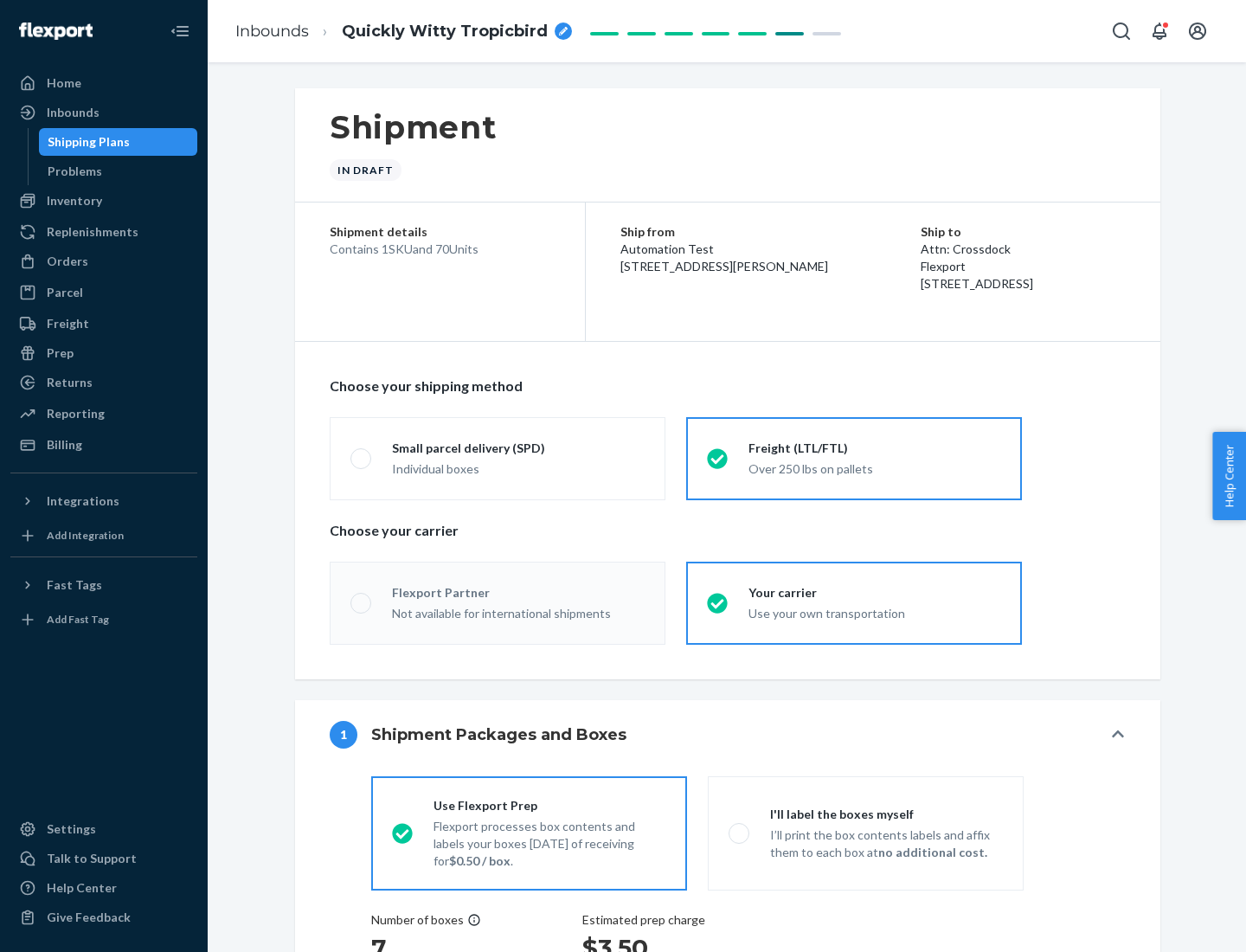
radio input "true"
radio input "false"
radio input "true"
radio input "false"
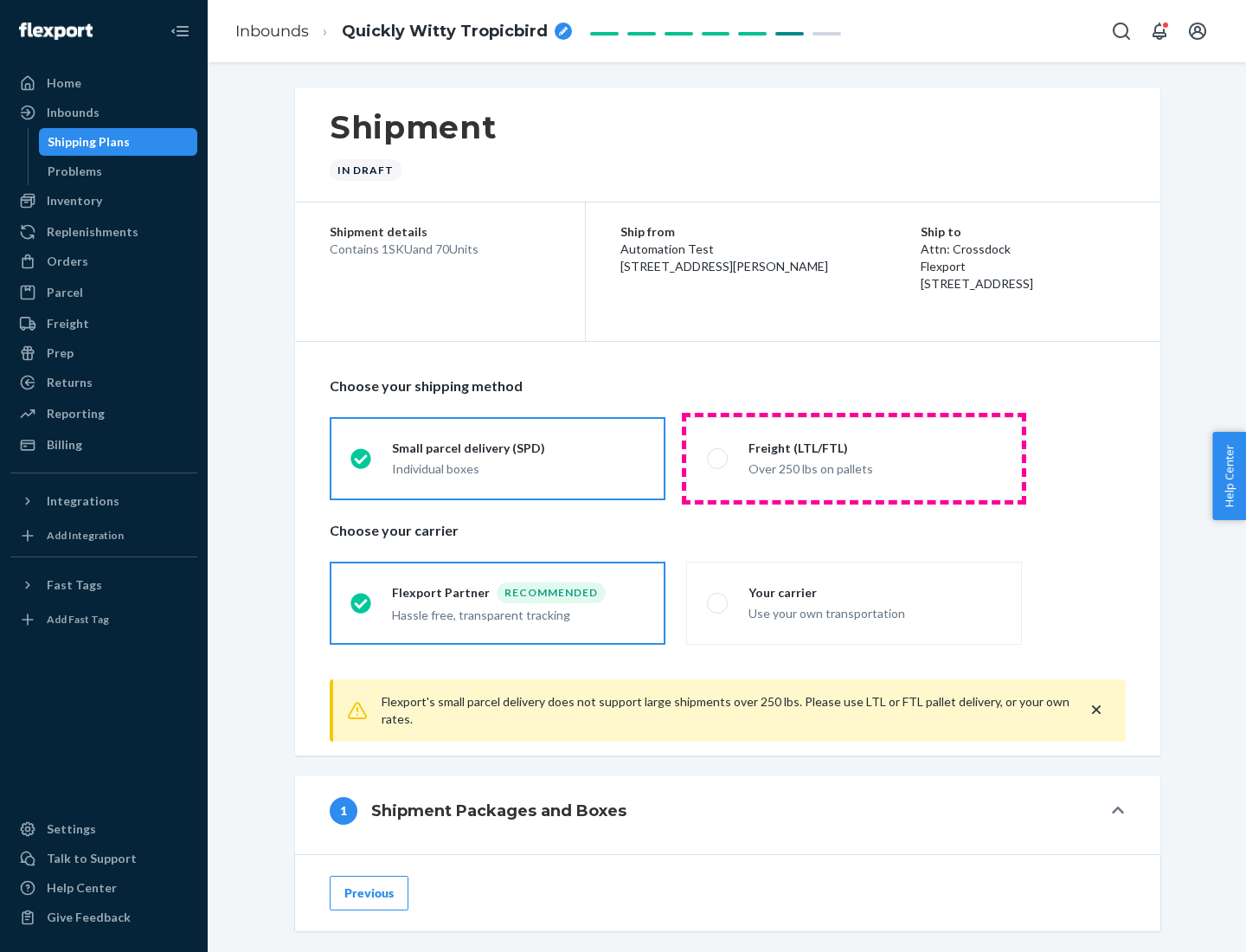
click at [854, 458] on div "Over 250 lbs on pallets" at bounding box center [875, 468] width 253 height 21
click at [718, 458] on input "Freight (LTL/FTL) Over 250 lbs on pallets" at bounding box center [712, 458] width 11 height 11
radio input "true"
radio input "false"
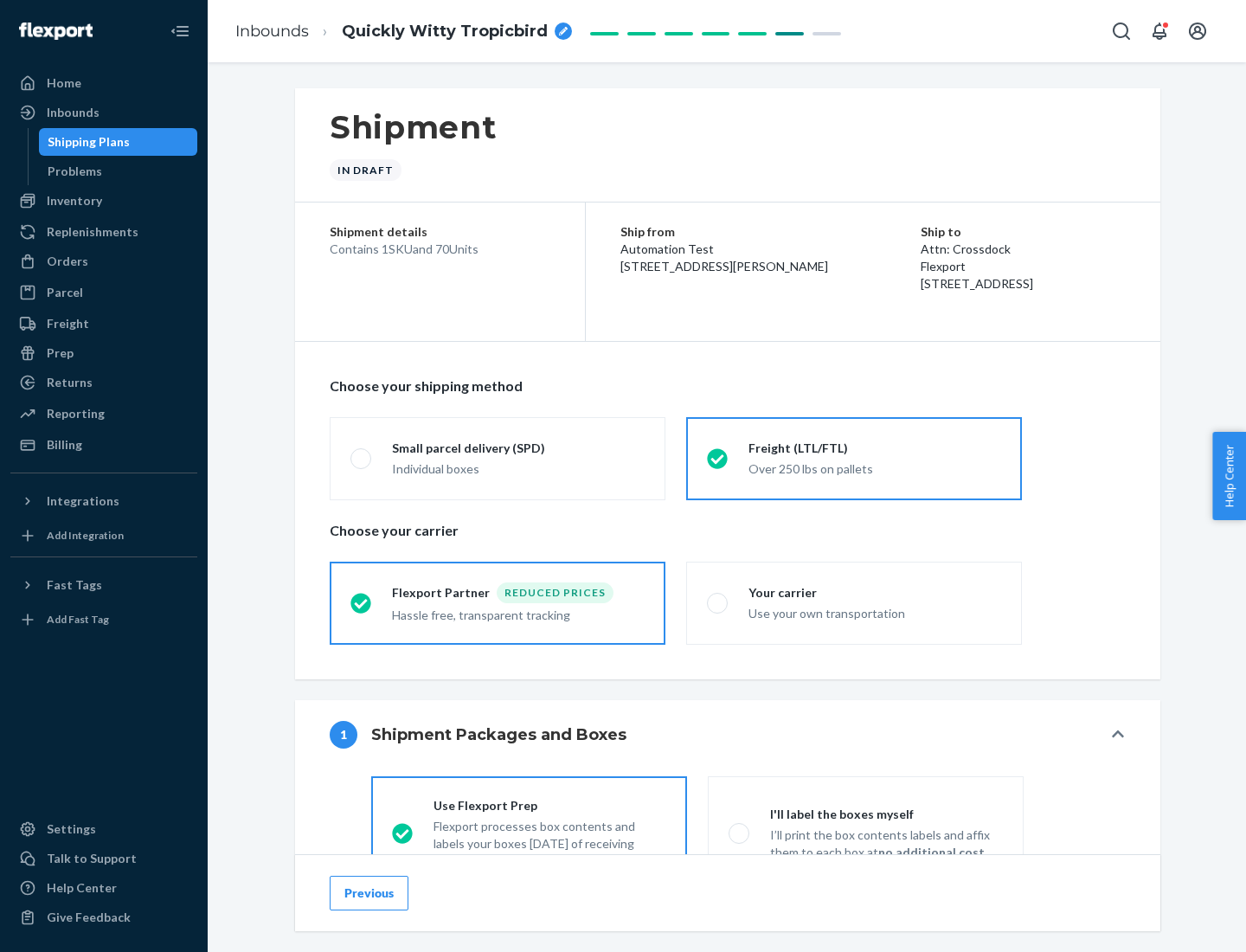
scroll to position [96, 0]
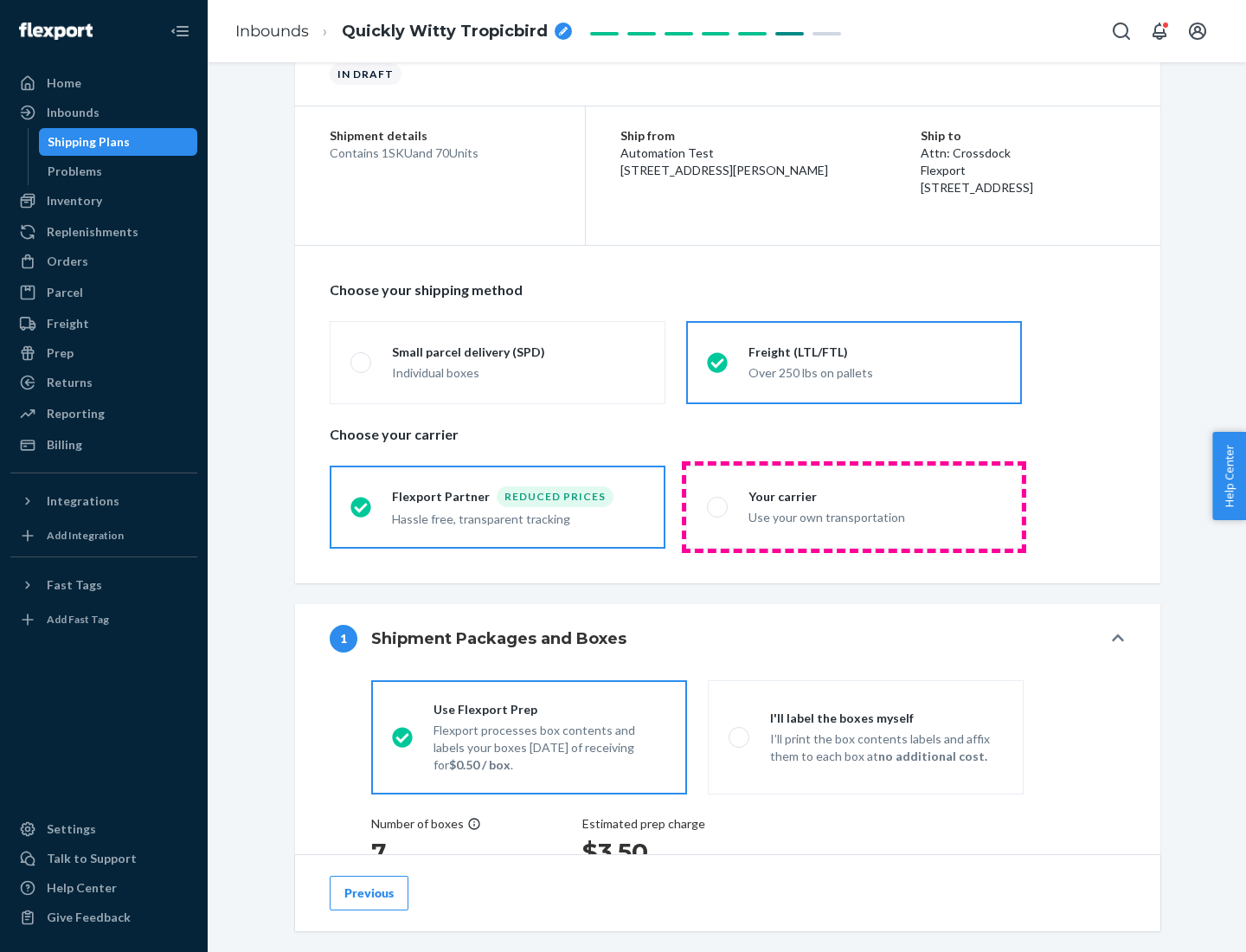
click at [854, 506] on div "Use your own transportation" at bounding box center [875, 516] width 253 height 21
click at [718, 506] on input "Your carrier Use your own transportation" at bounding box center [712, 506] width 11 height 11
radio input "true"
radio input "false"
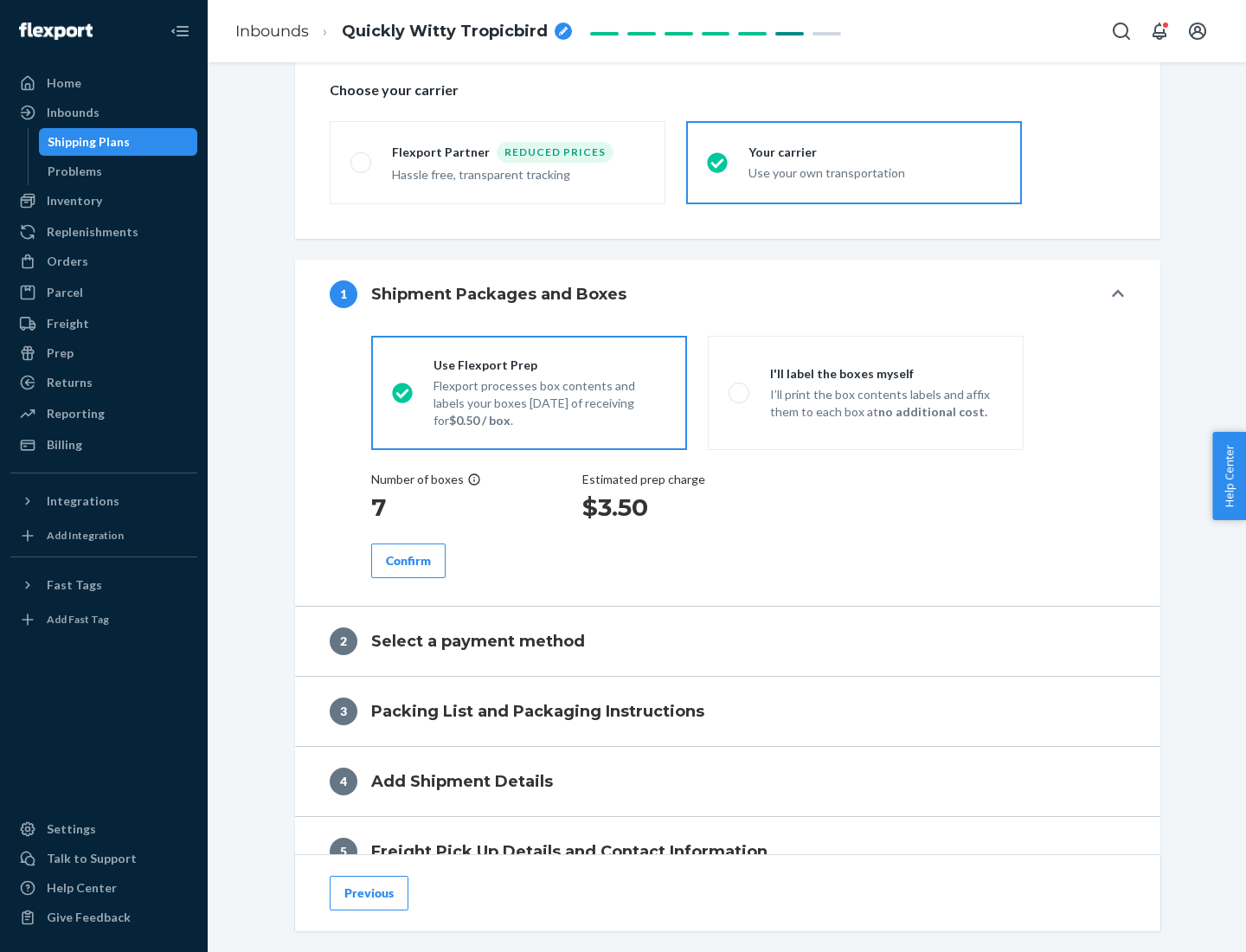
scroll to position [326, 0]
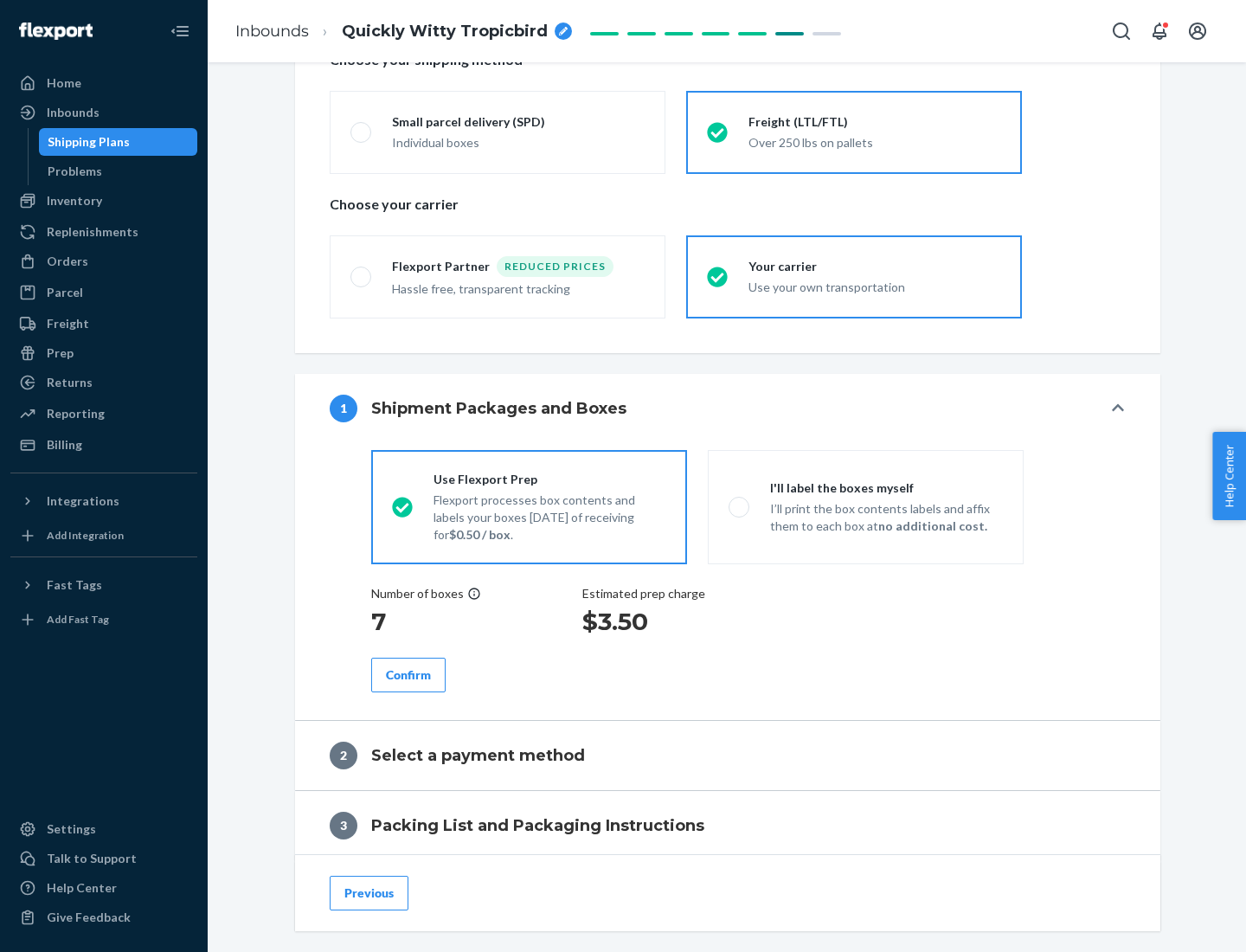
click at [865, 506] on p "I’ll print the box contents labels and affix them to each box at no additional …" at bounding box center [887, 517] width 233 height 35
click at [740, 506] on input "I'll label the boxes myself I’ll print the box contents labels and affix them t…" at bounding box center [734, 506] width 11 height 11
radio input "true"
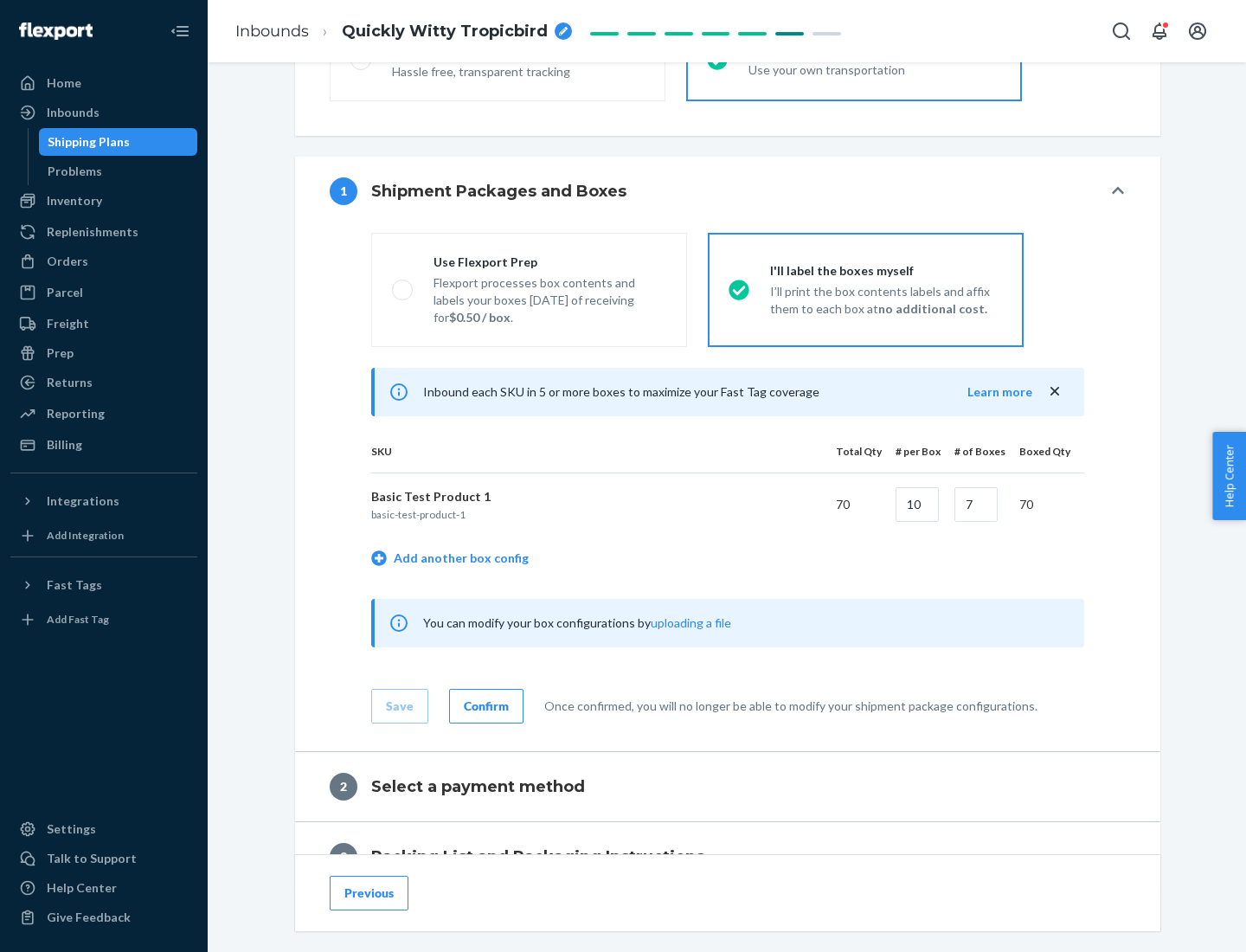
scroll to position [298, 0]
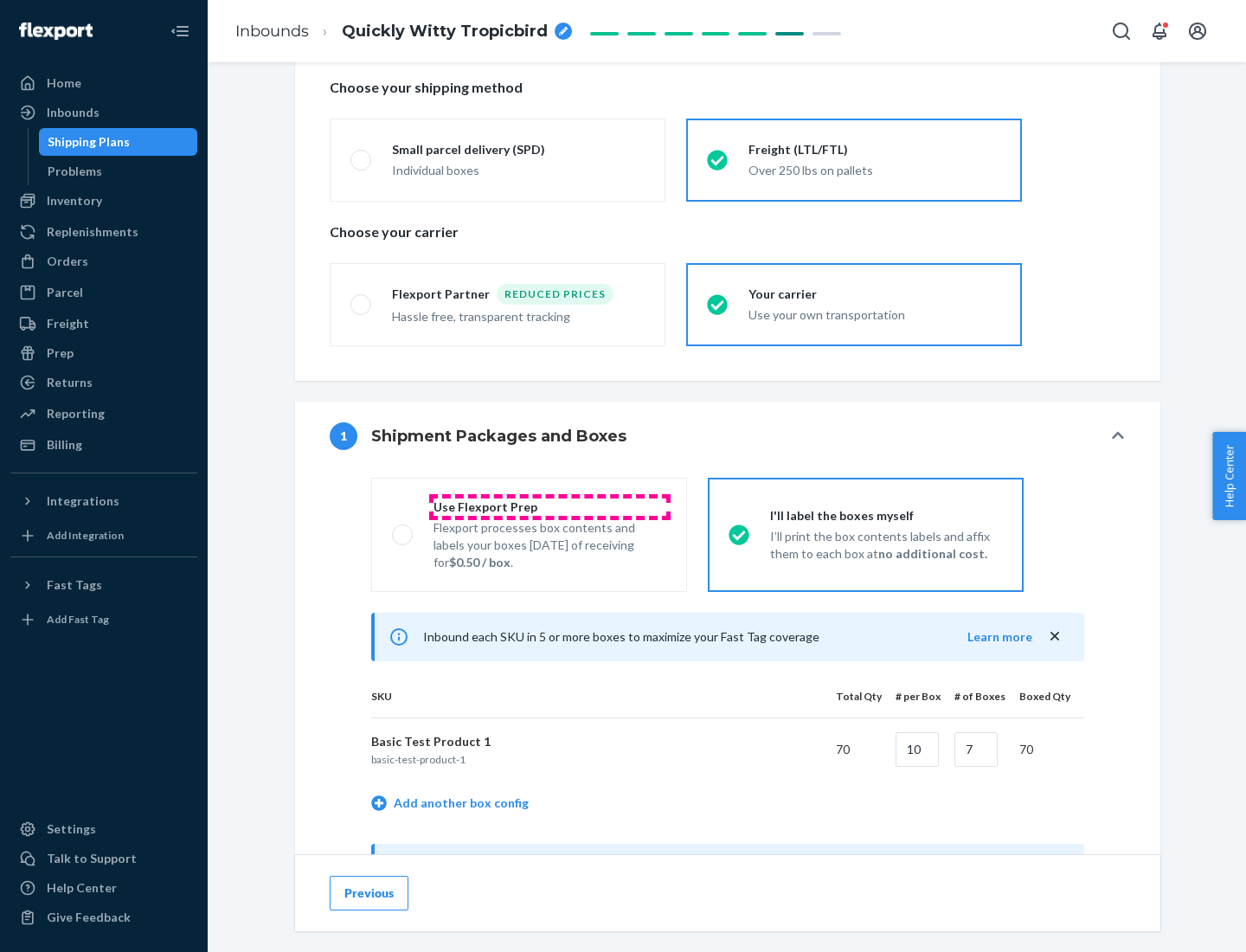
click at [550, 506] on div "Use Flexport Prep" at bounding box center [550, 507] width 233 height 17
click at [403, 529] on input "Use Flexport Prep Flexport processes box contents and labels your boxes [DATE] …" at bounding box center [397, 534] width 11 height 11
radio input "true"
radio input "false"
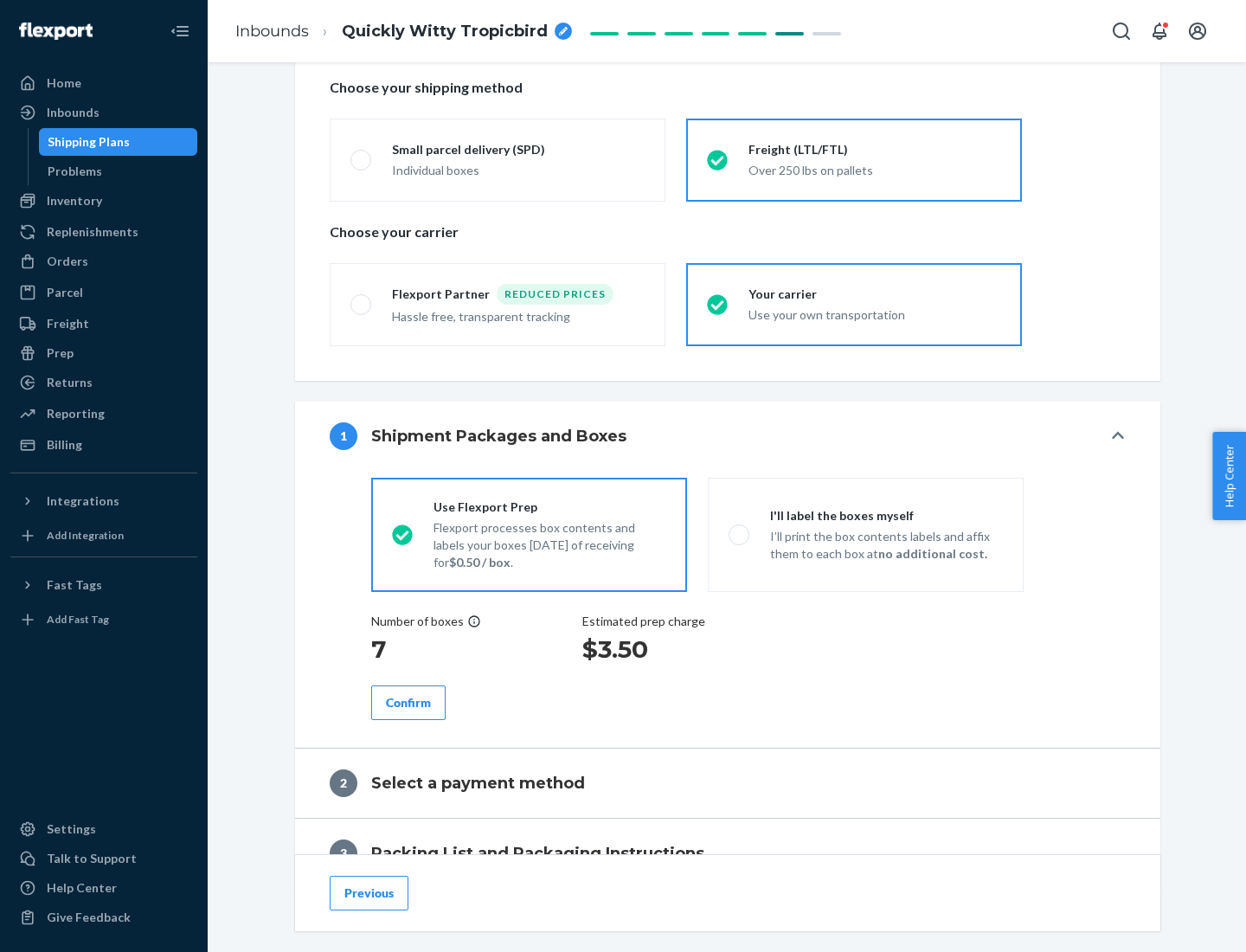
scroll to position [494, 0]
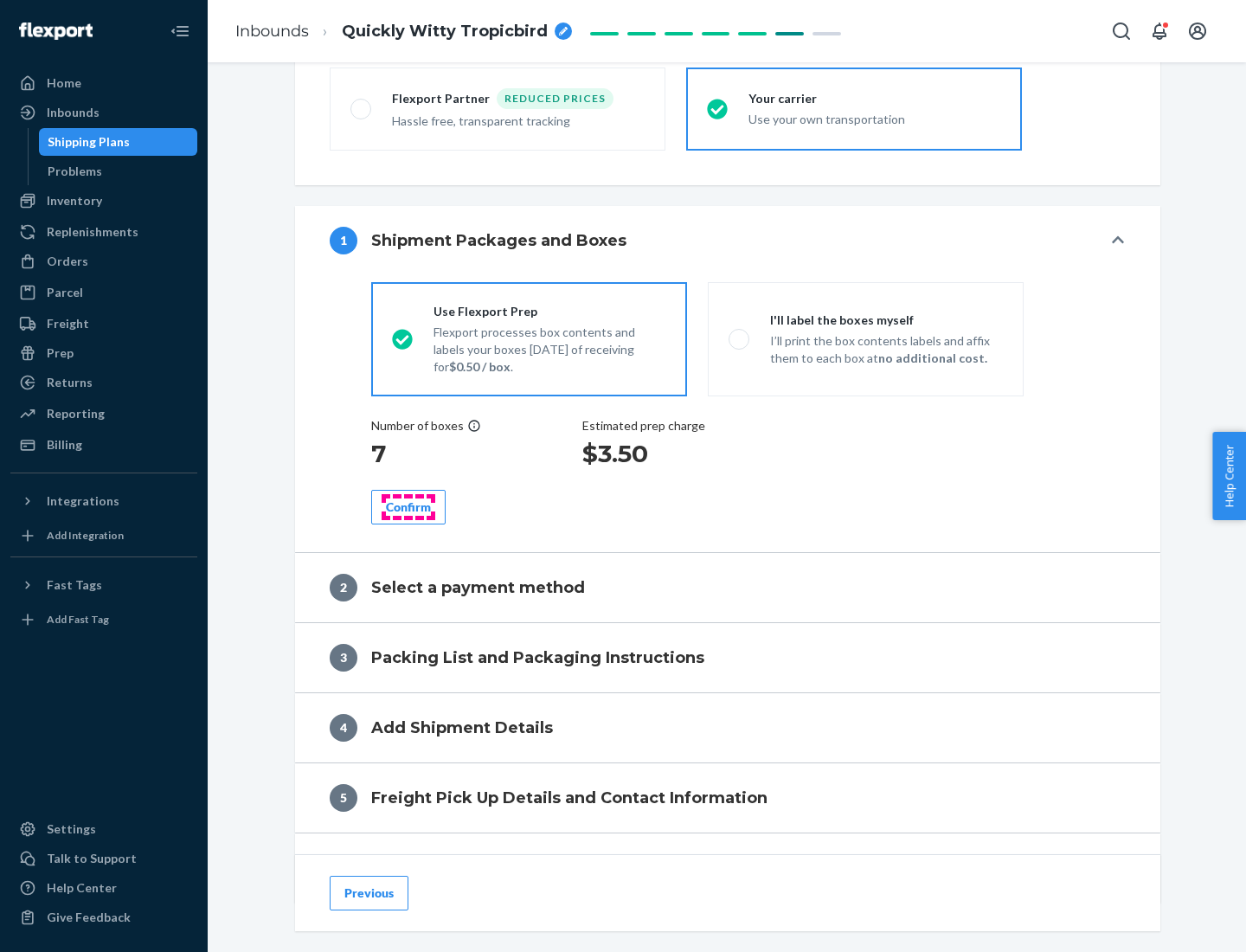
click at [409, 506] on div "Confirm" at bounding box center [409, 507] width 45 height 17
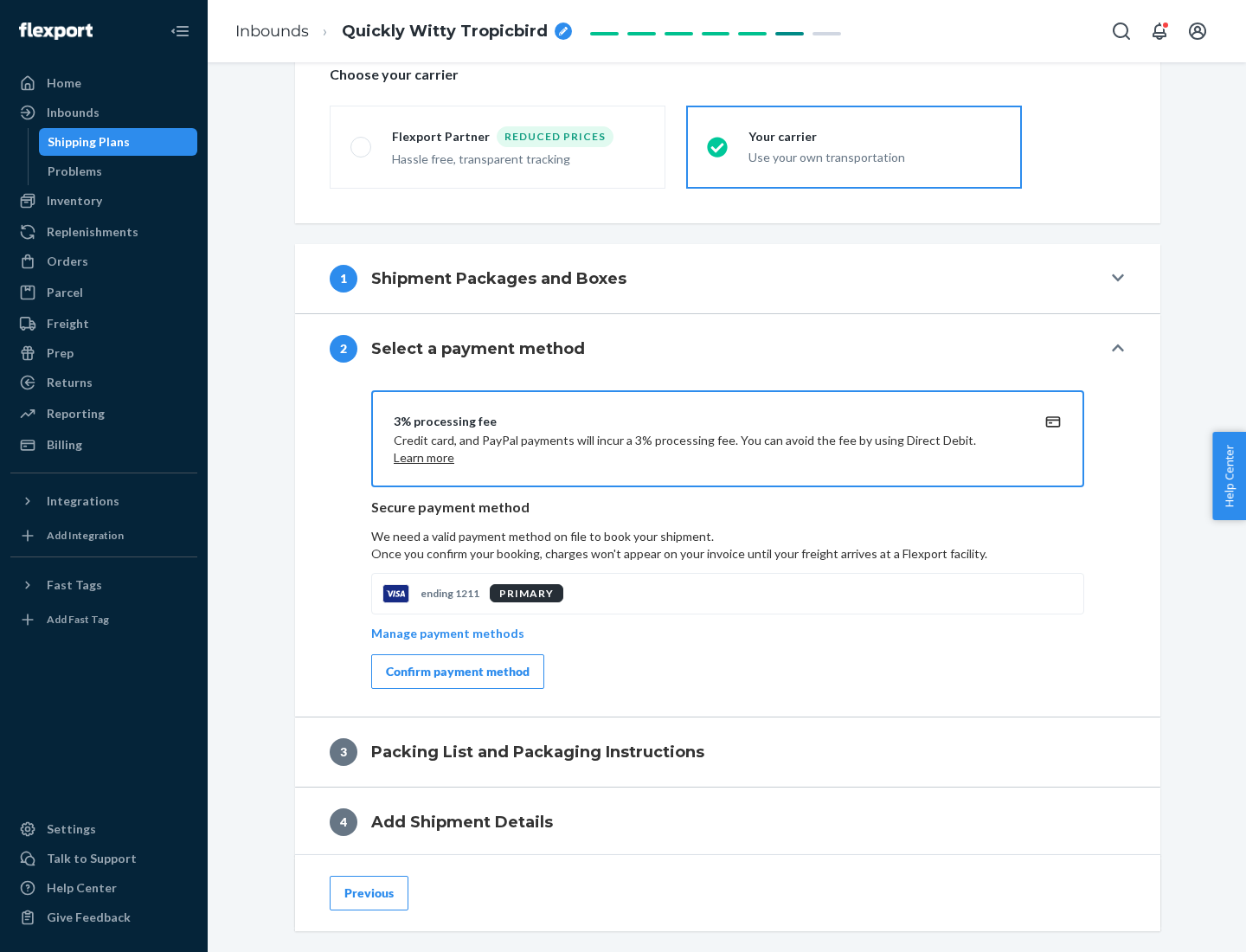
scroll to position [621, 0]
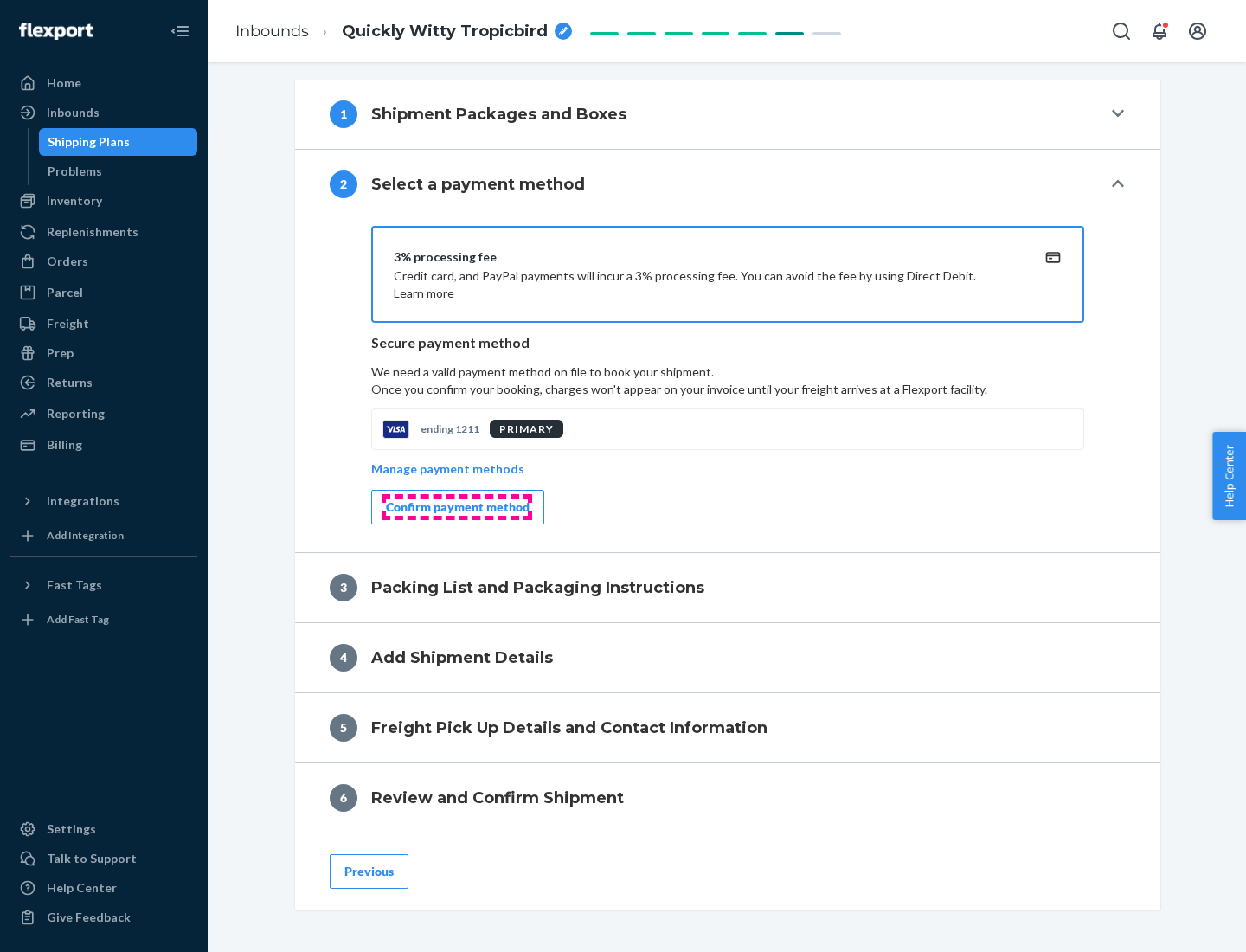
click at [456, 507] on div "Confirm payment method" at bounding box center [457, 507] width 143 height 17
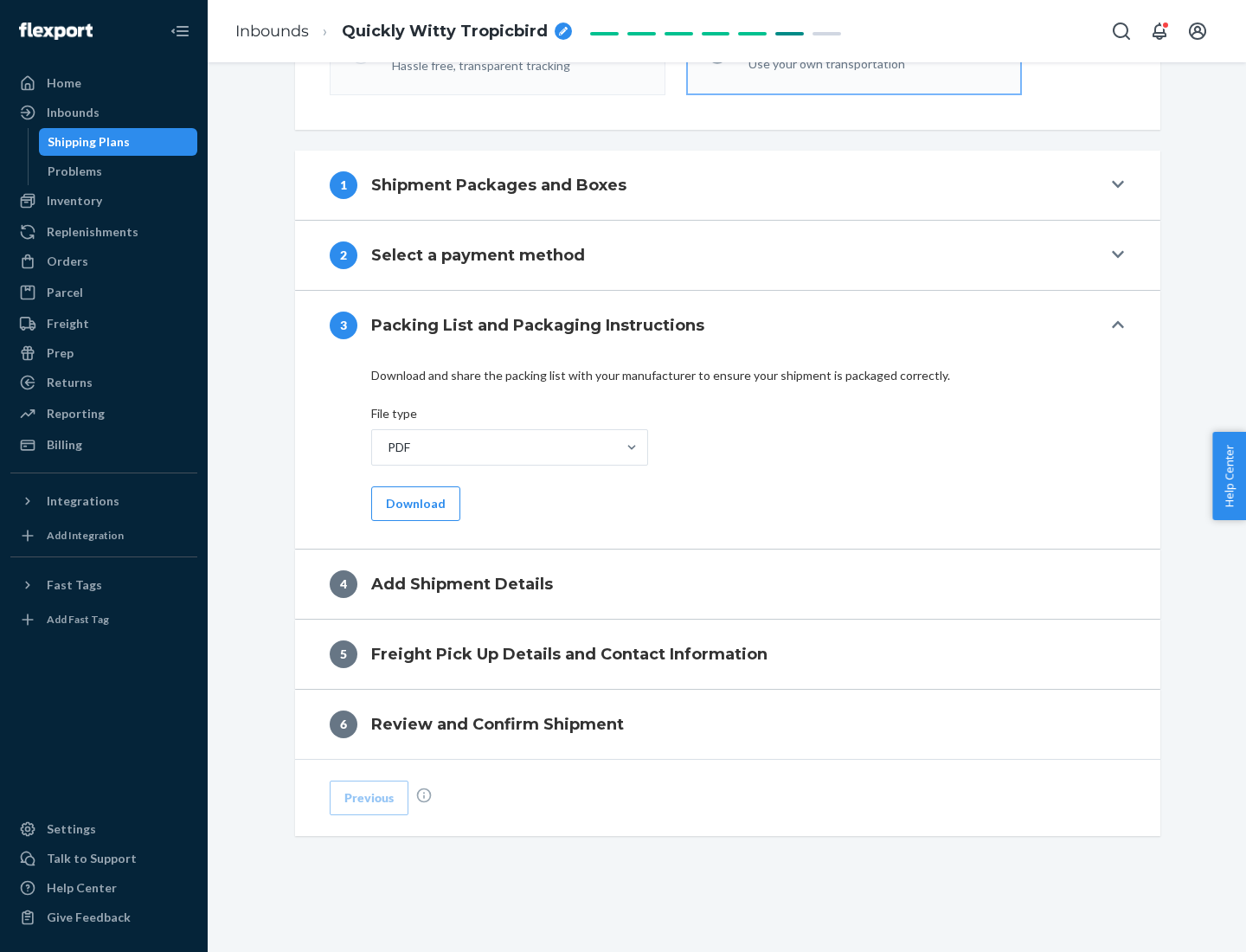
scroll to position [546, 0]
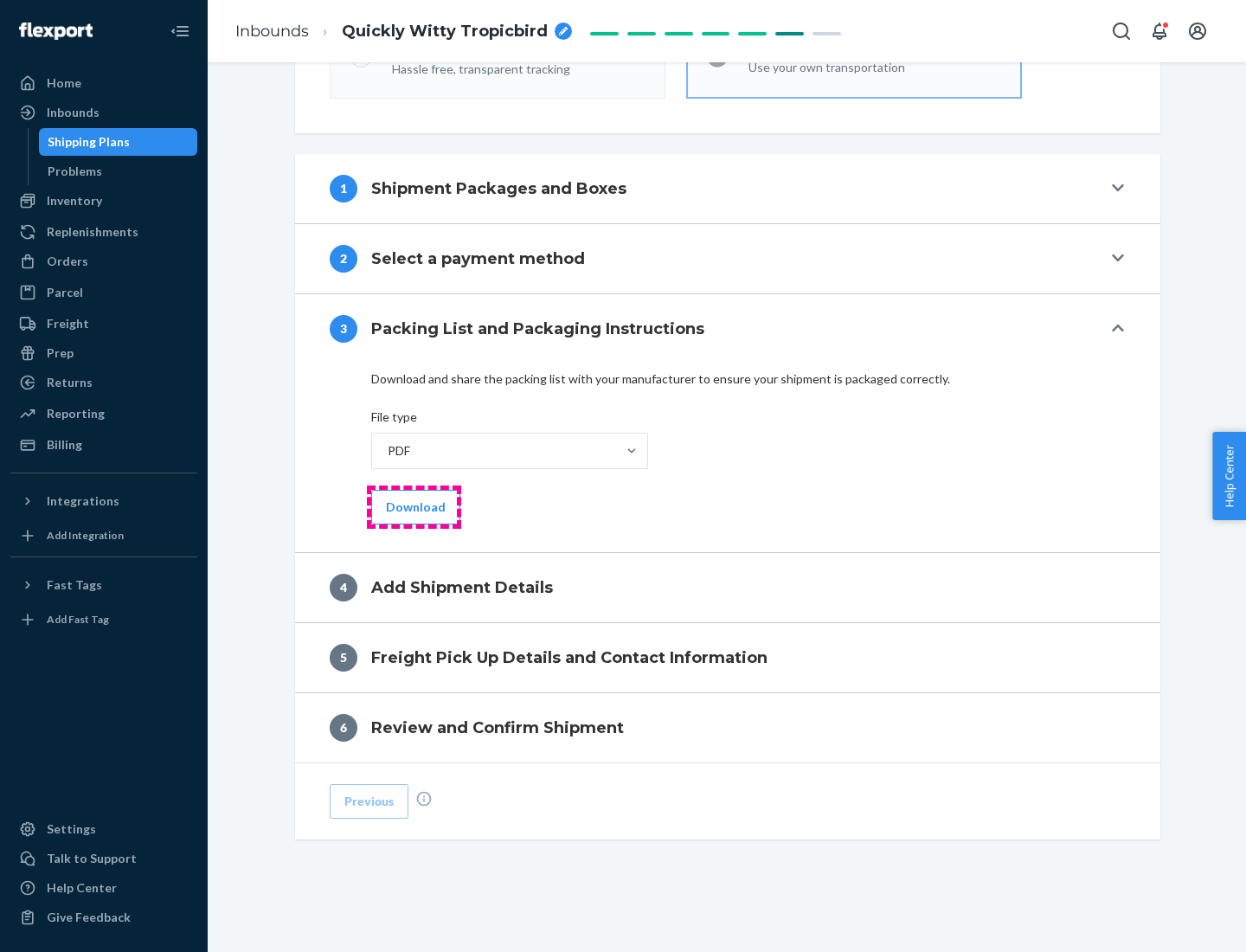
click at [414, 506] on button "Download" at bounding box center [416, 507] width 90 height 35
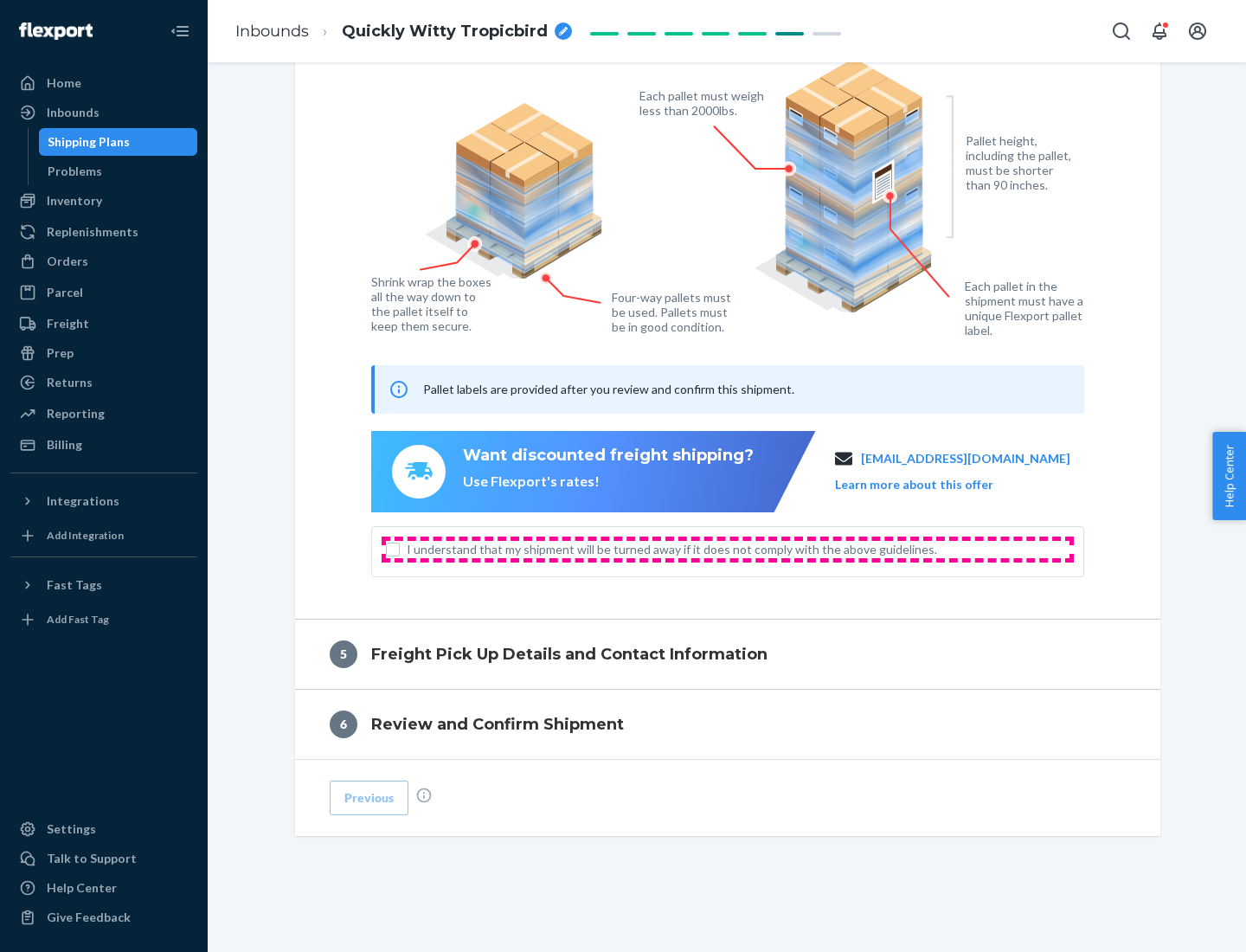
click at [728, 549] on span "I understand that my shipment will be turned away if it does not comply with th…" at bounding box center [738, 549] width 663 height 17
click at [400, 549] on input "I understand that my shipment will be turned away if it does not comply with th…" at bounding box center [393, 549] width 14 height 14
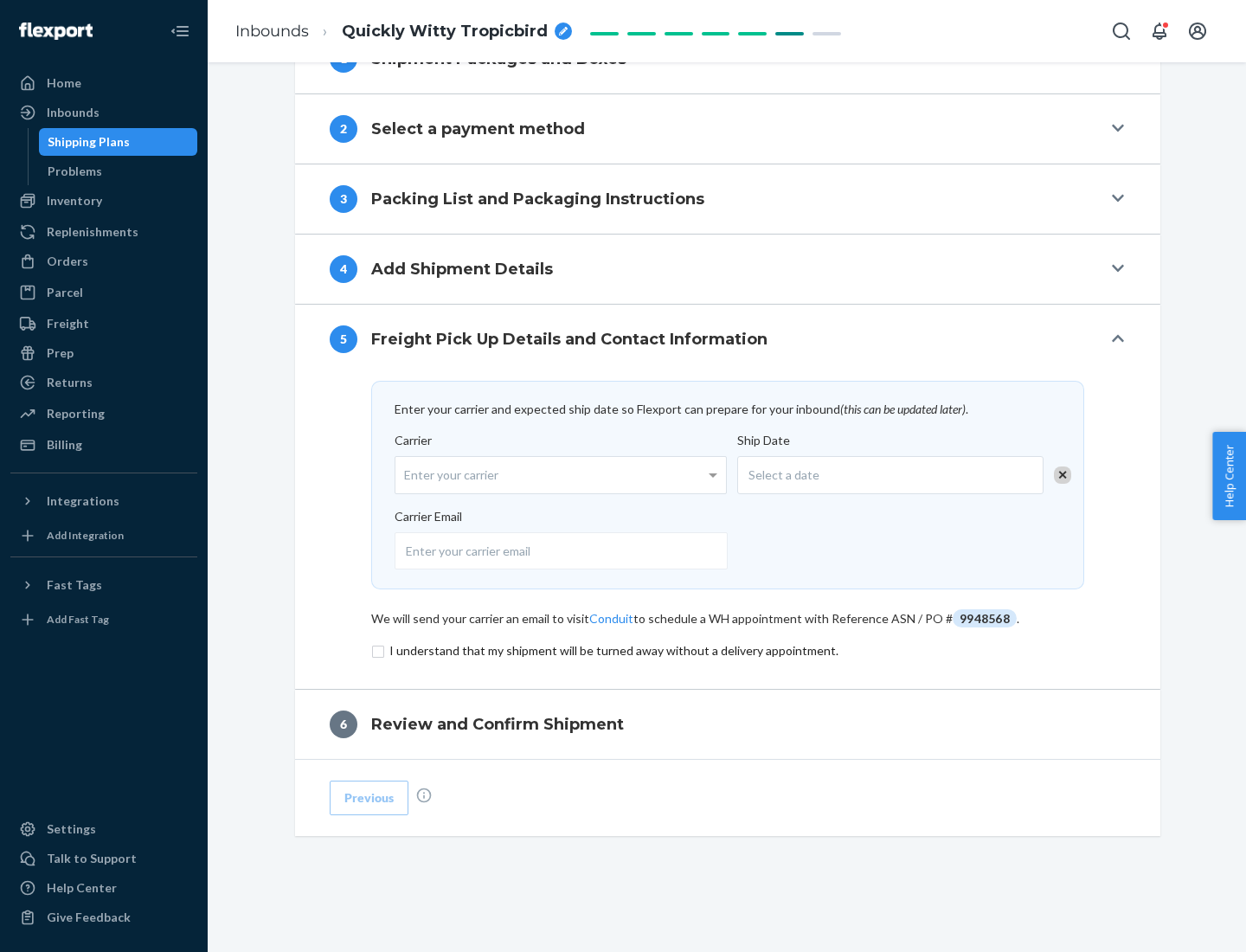
click at [728, 649] on input "checkbox" at bounding box center [728, 651] width 713 height 21
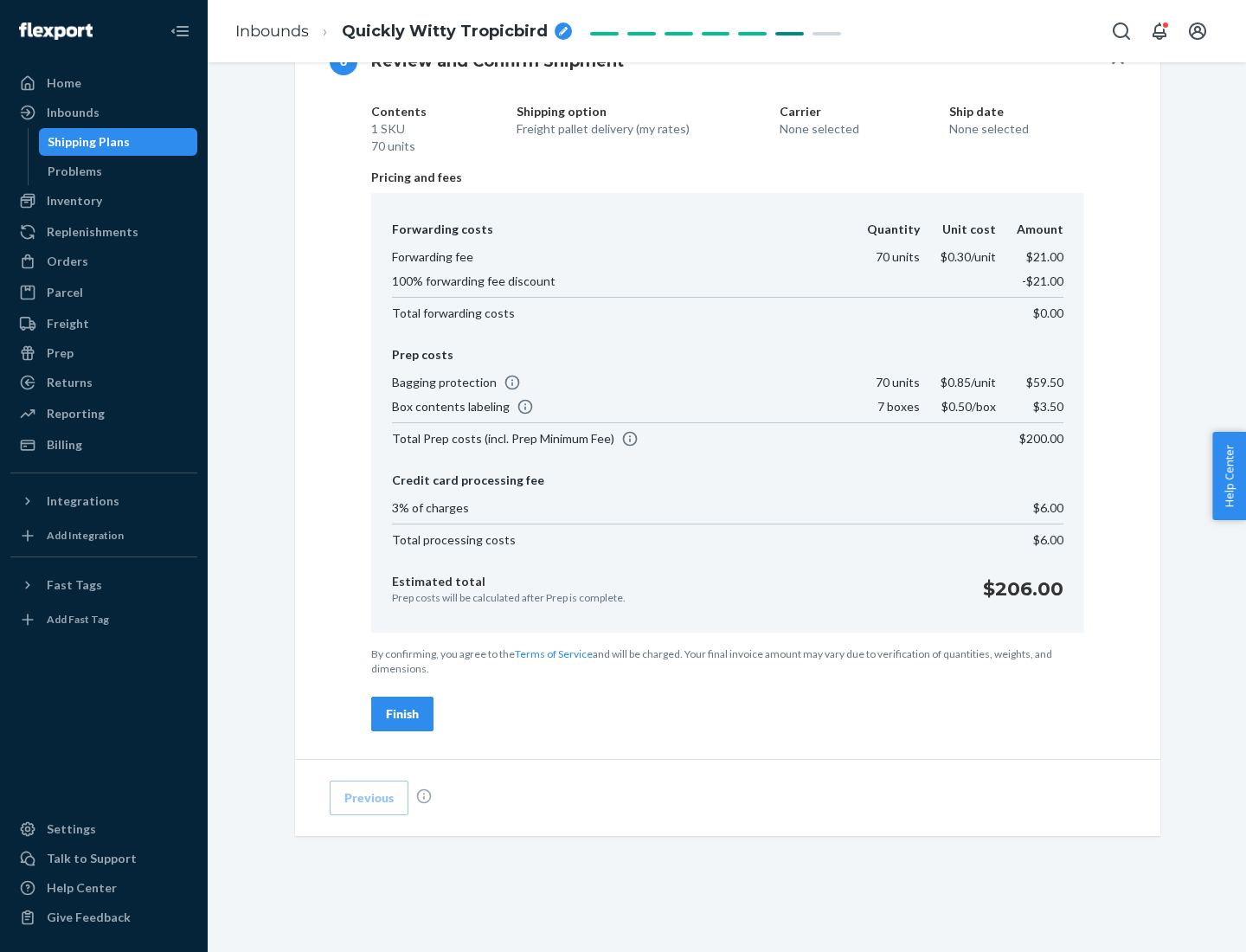
click at [403, 714] on div "Finish" at bounding box center [403, 714] width 33 height 17
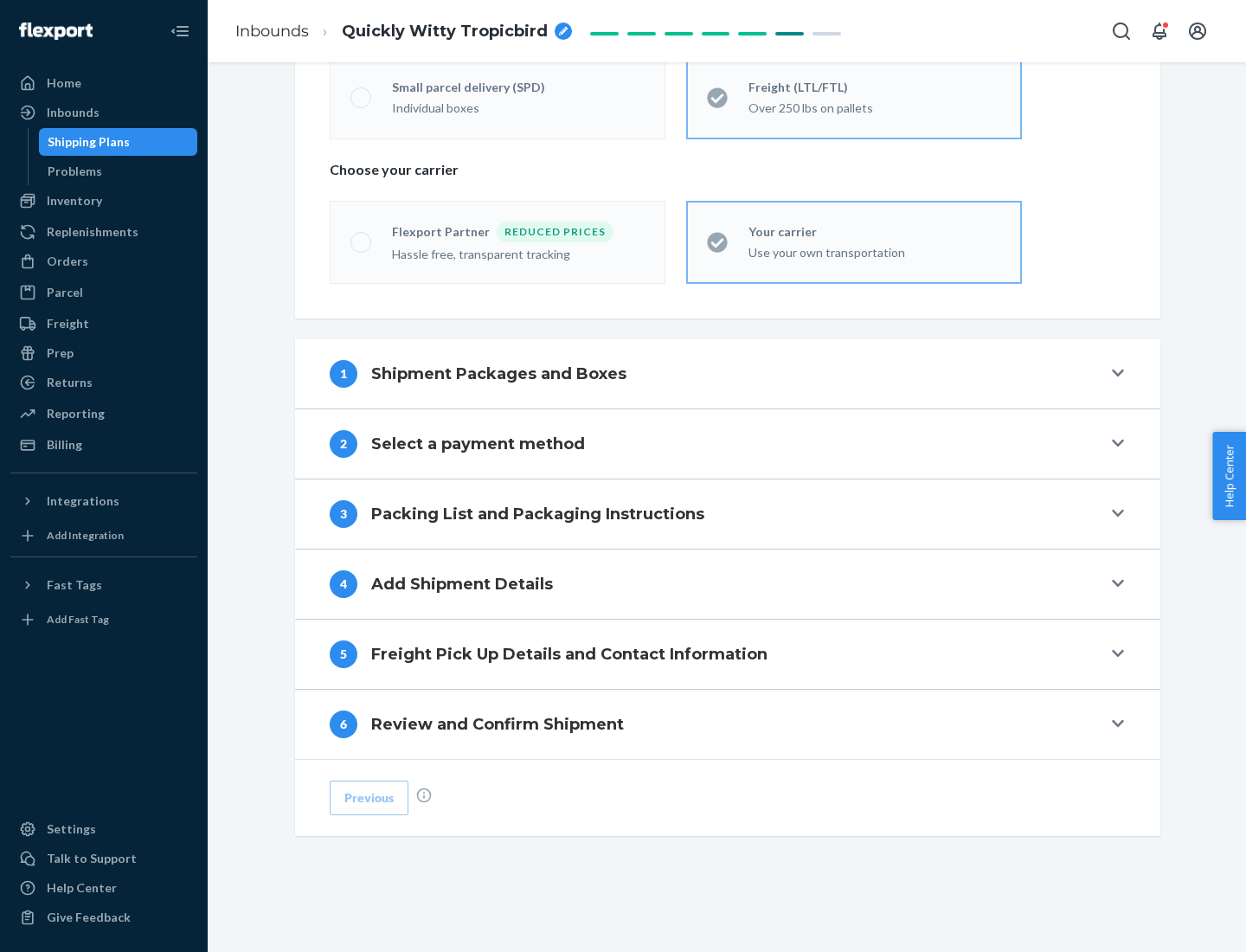
scroll to position [361, 0]
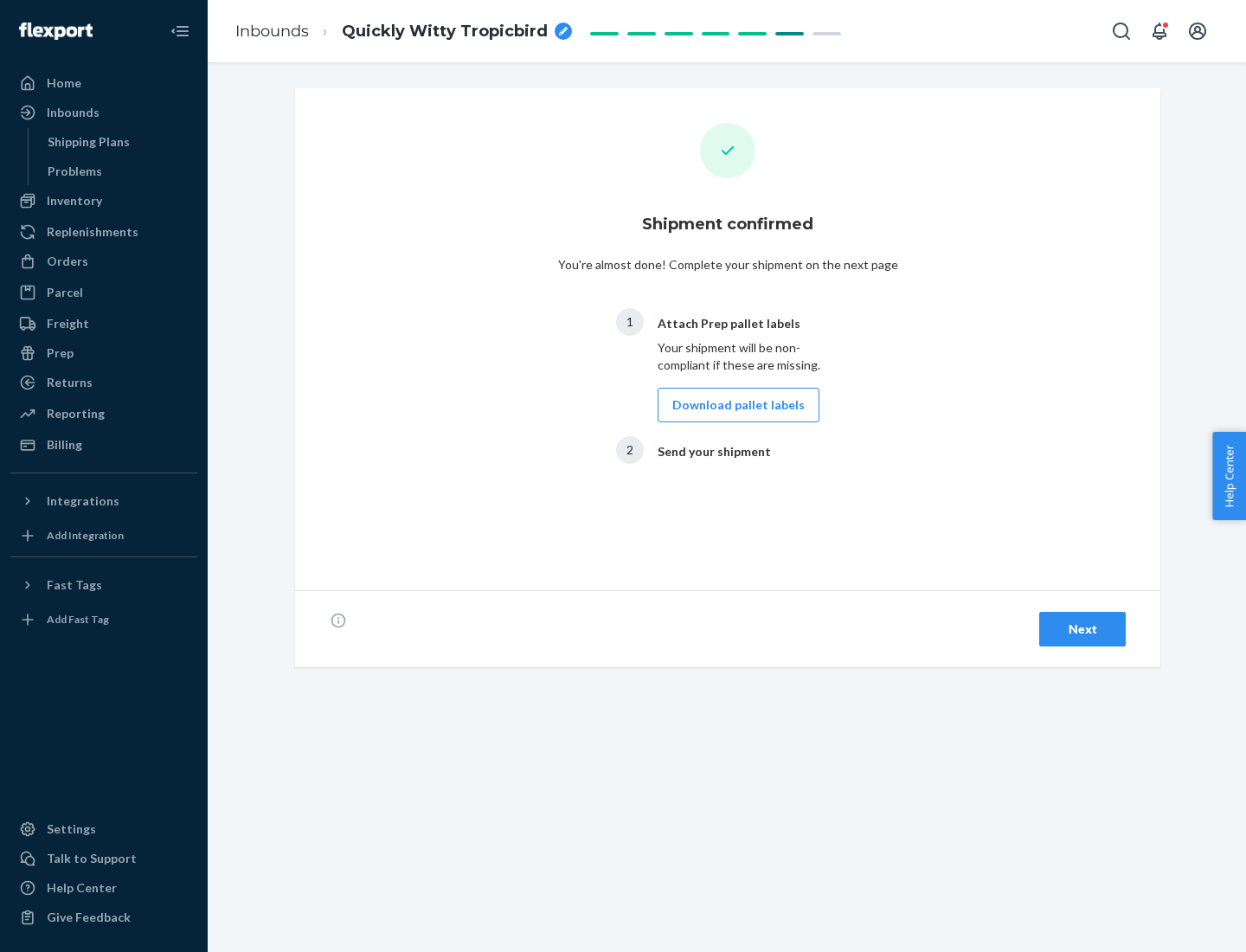
click at [734, 405] on button "Download pallet labels" at bounding box center [738, 405] width 162 height 35
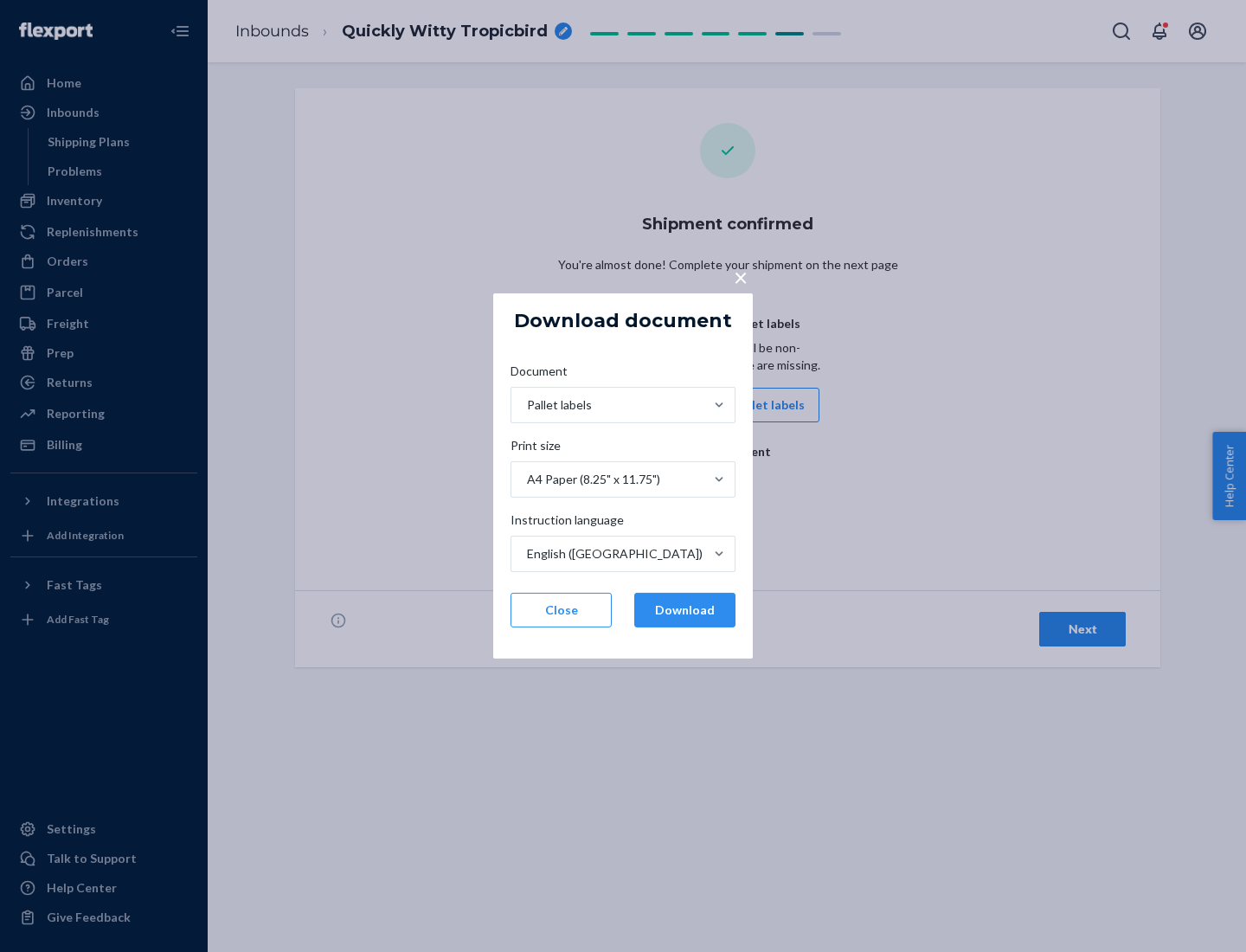
click at [684, 610] on button "Download" at bounding box center [685, 610] width 101 height 35
click at [740, 276] on span "×" at bounding box center [741, 277] width 14 height 30
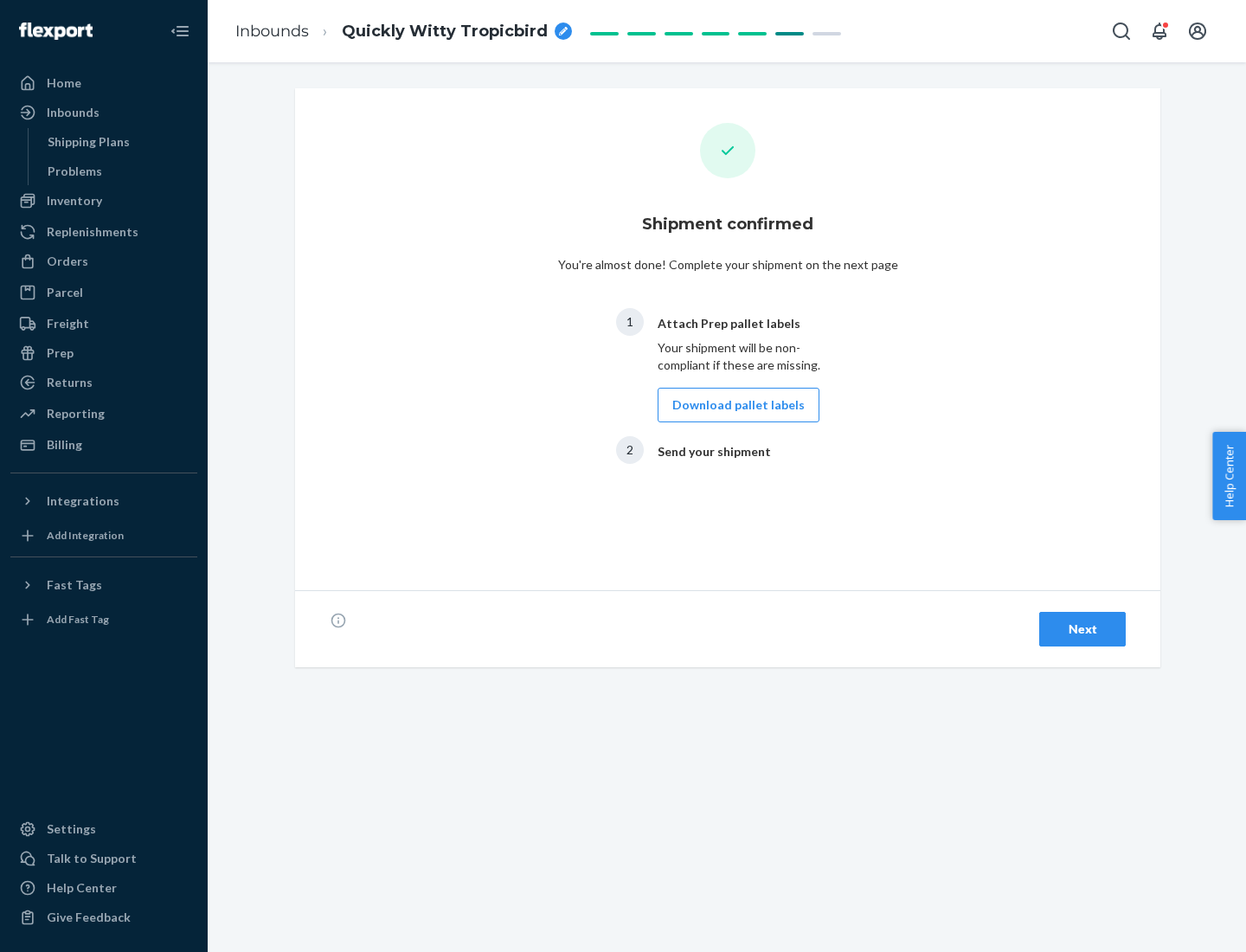
click at [1083, 629] on div "Next" at bounding box center [1083, 629] width 57 height 17
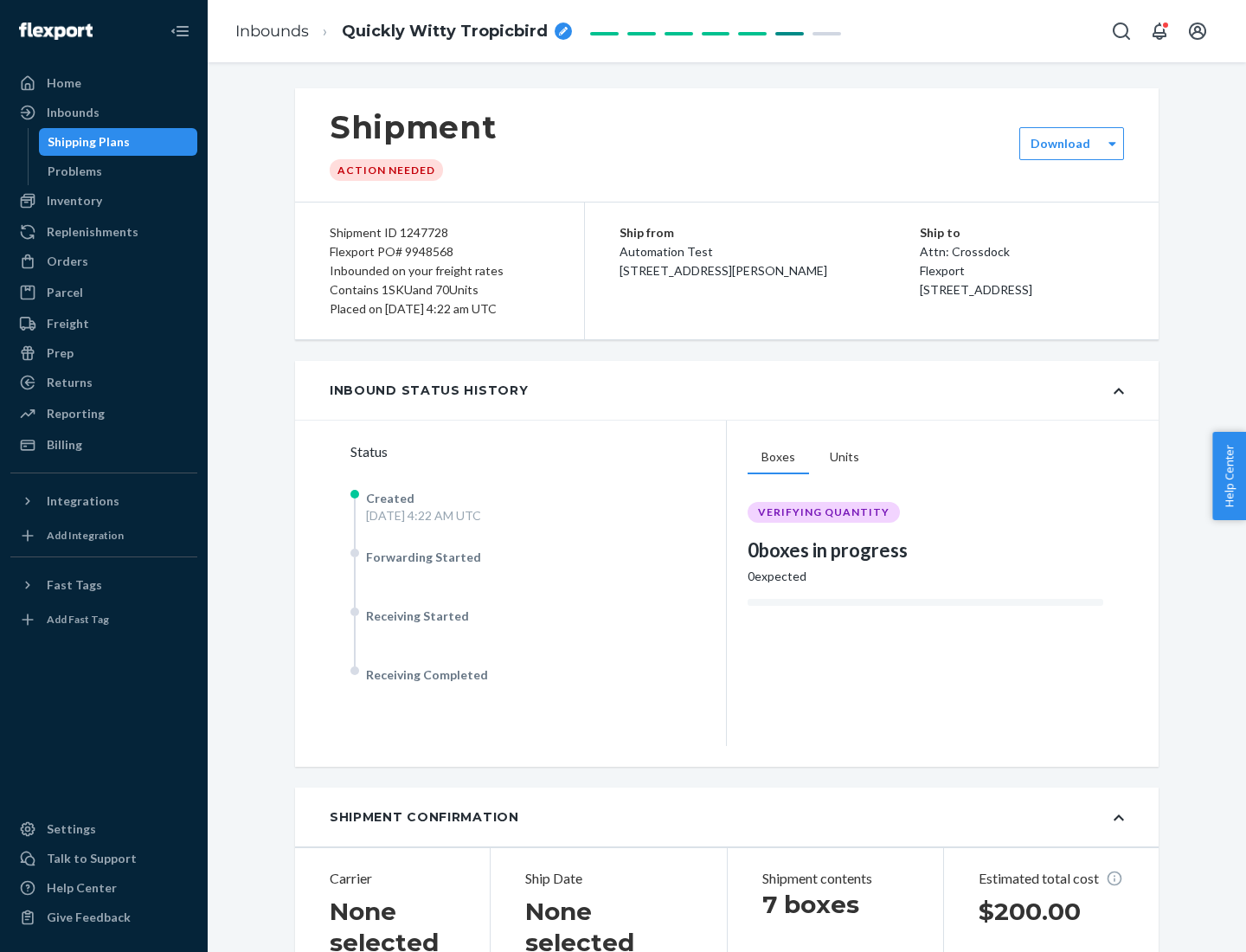
scroll to position [371, 0]
